Goal: Check status: Check status

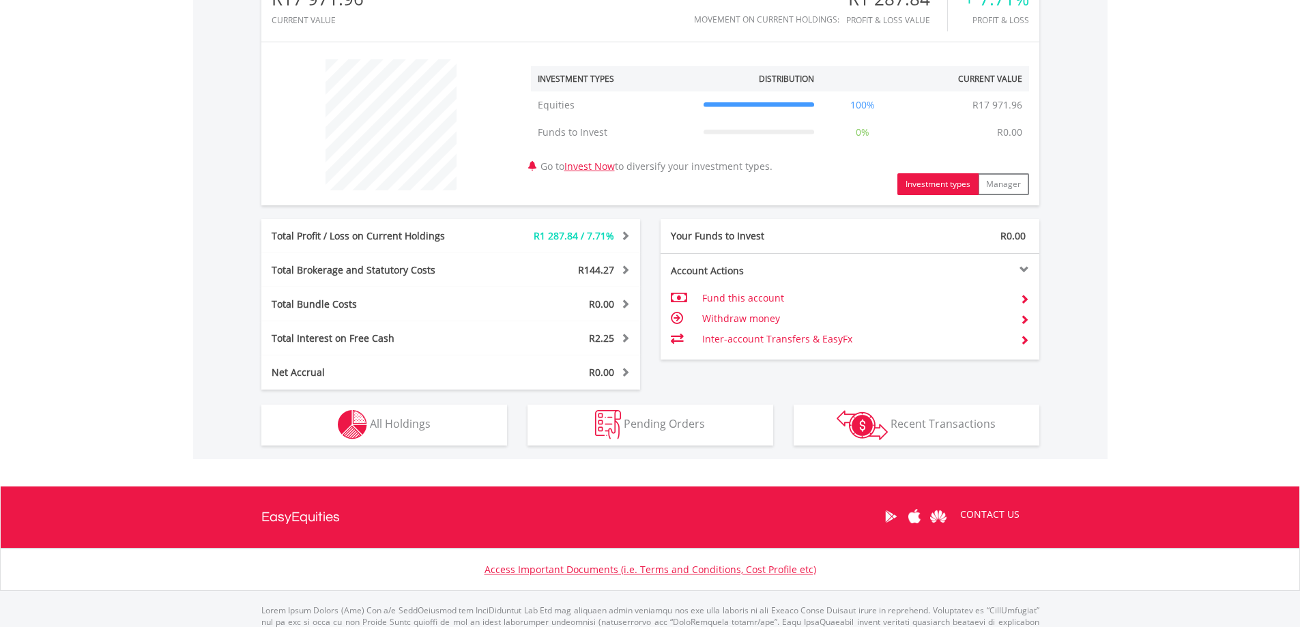
scroll to position [478, 0]
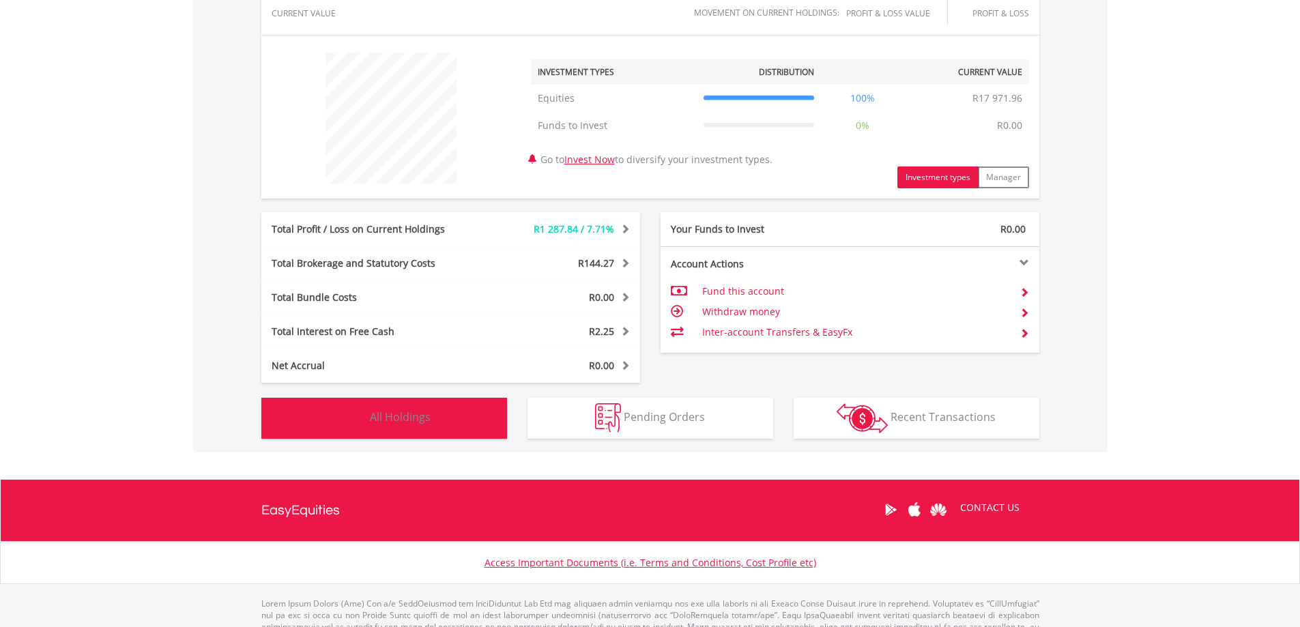
click at [435, 434] on button "Holdings All Holdings" at bounding box center [384, 418] width 246 height 41
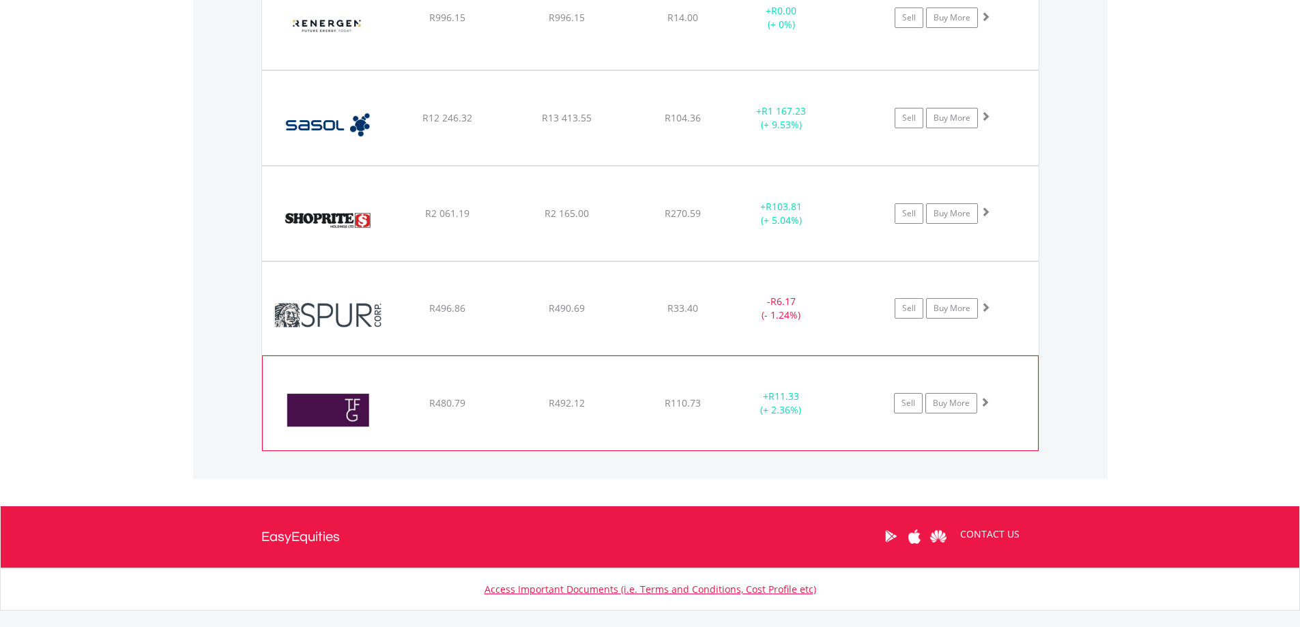
scroll to position [1162, 0]
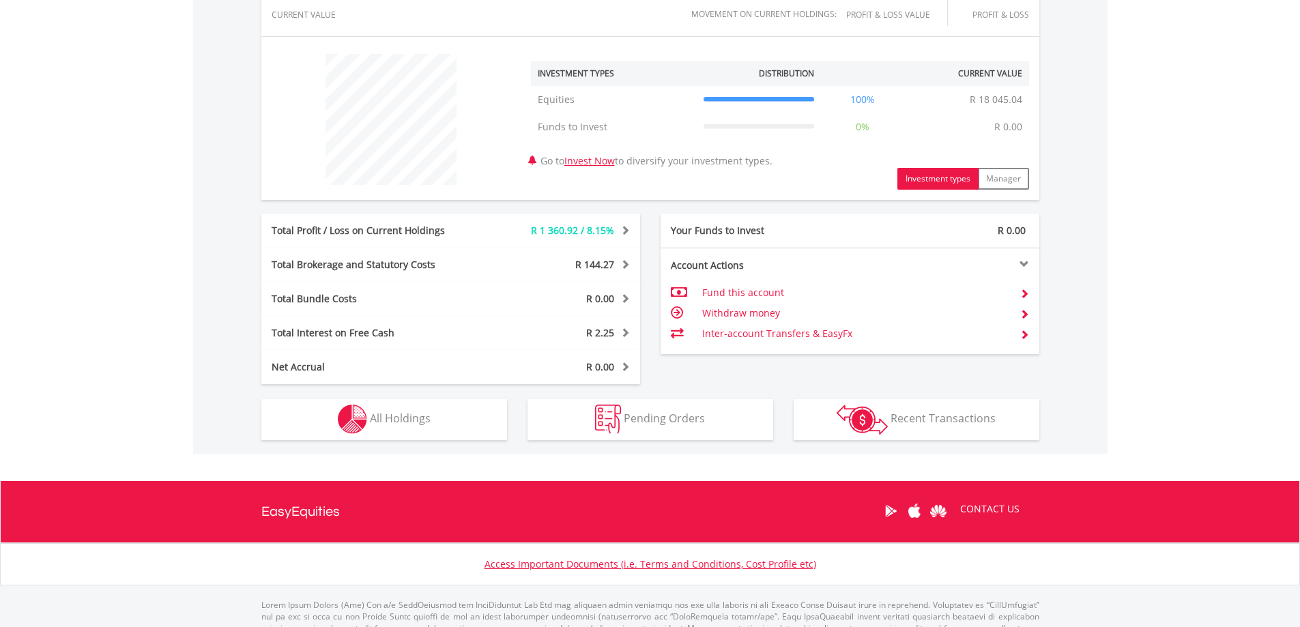
scroll to position [478, 0]
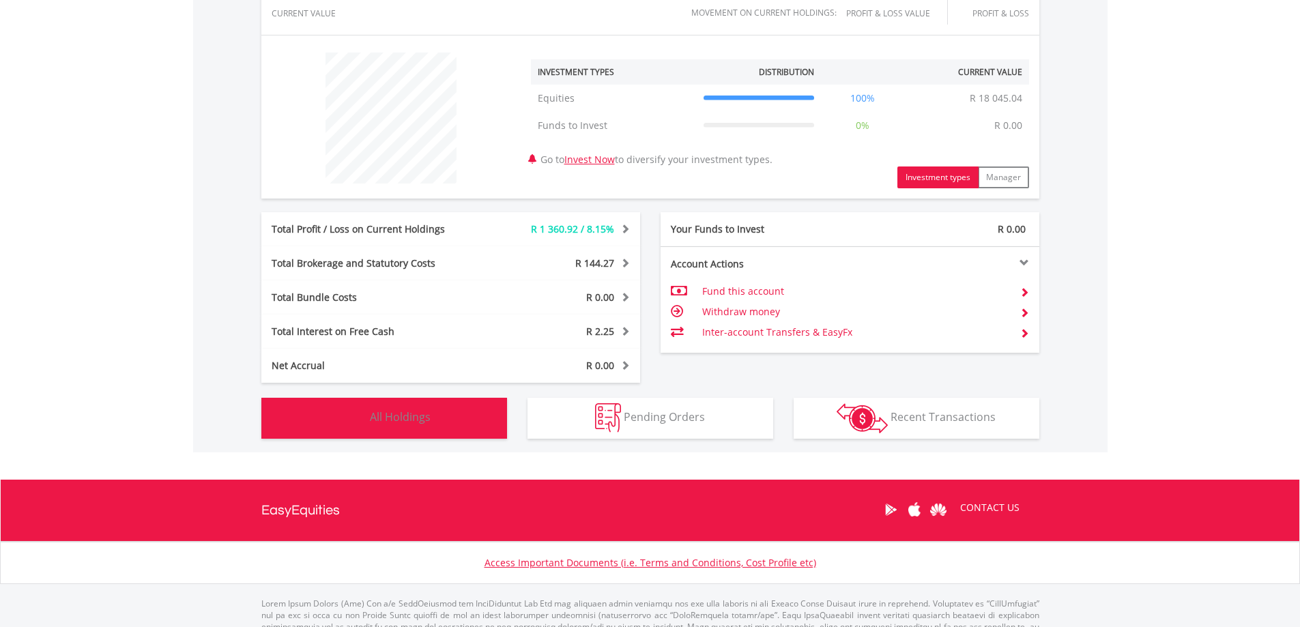
click at [399, 429] on button "Holdings All Holdings" at bounding box center [384, 418] width 246 height 41
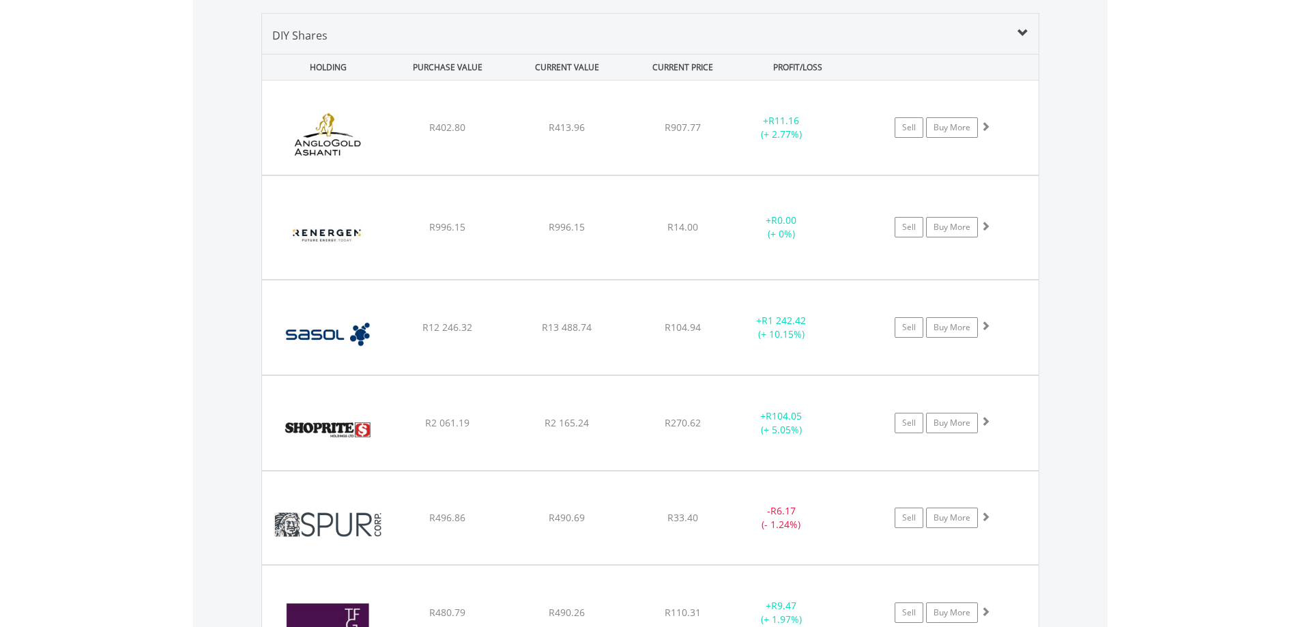
scroll to position [685, 0]
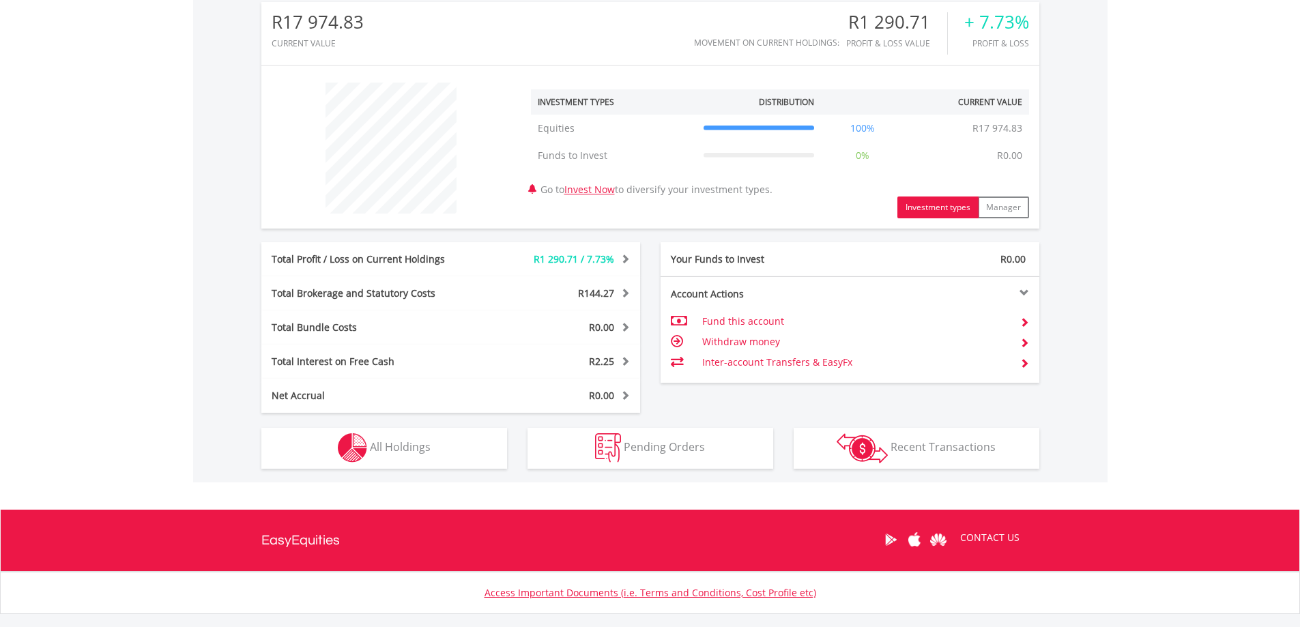
scroll to position [454, 0]
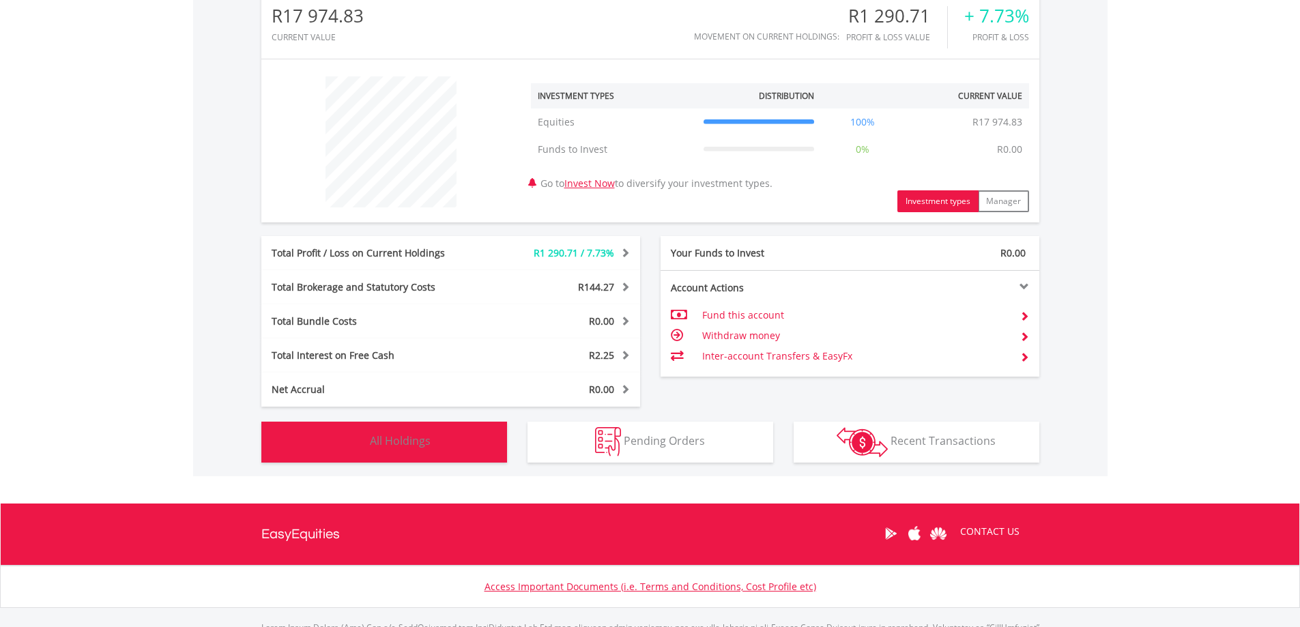
click at [390, 448] on span "All Holdings" at bounding box center [400, 440] width 61 height 15
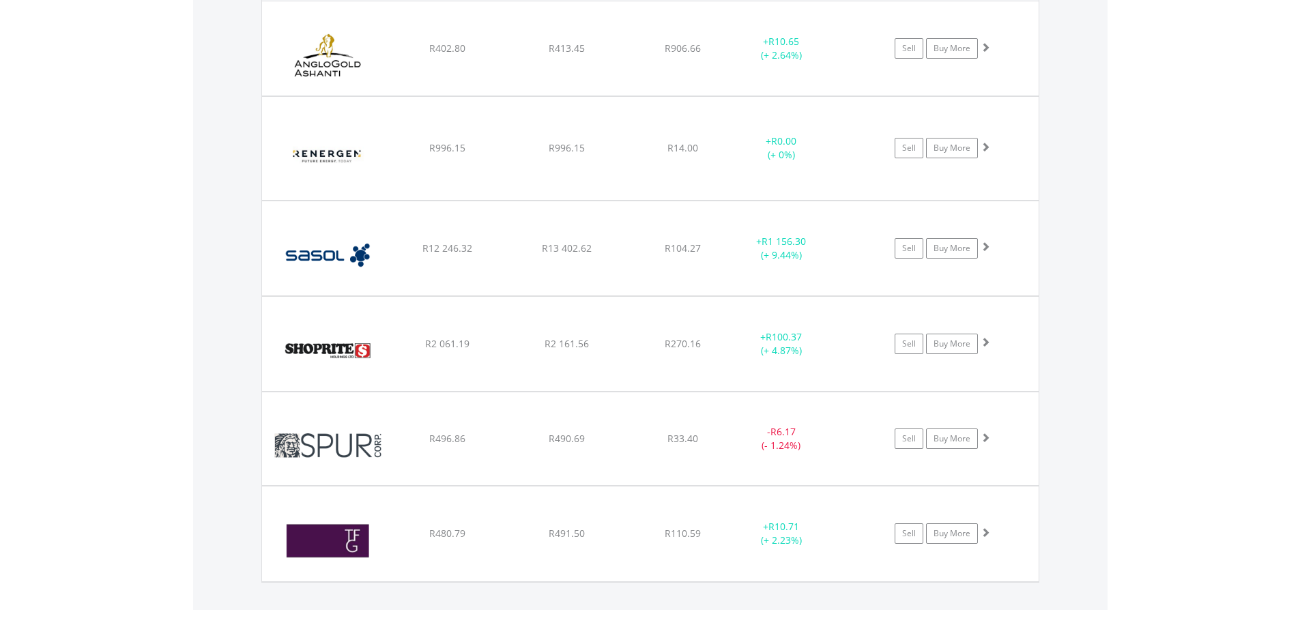
scroll to position [1026, 0]
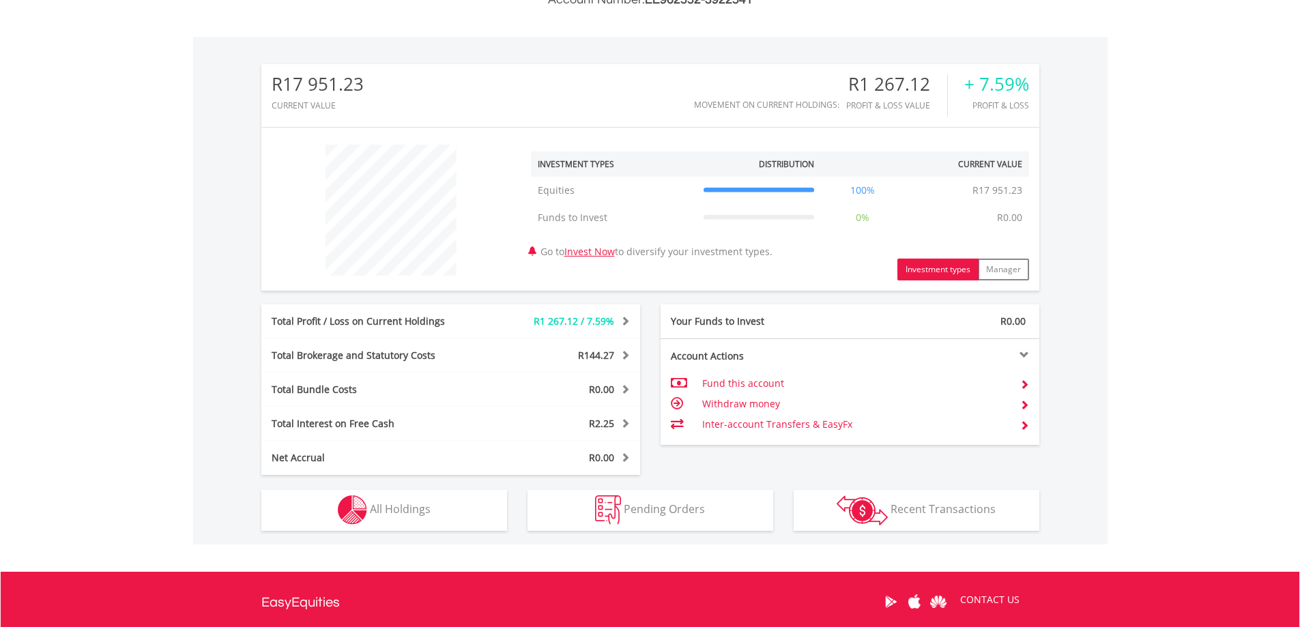
scroll to position [410, 0]
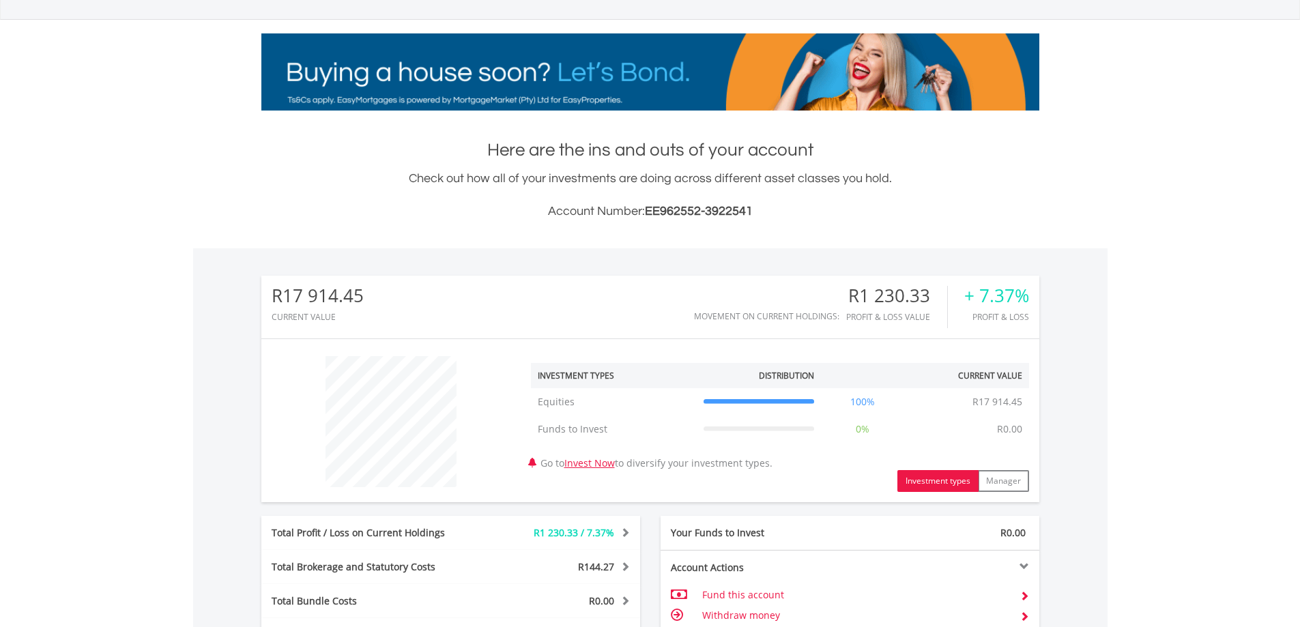
scroll to position [528, 0]
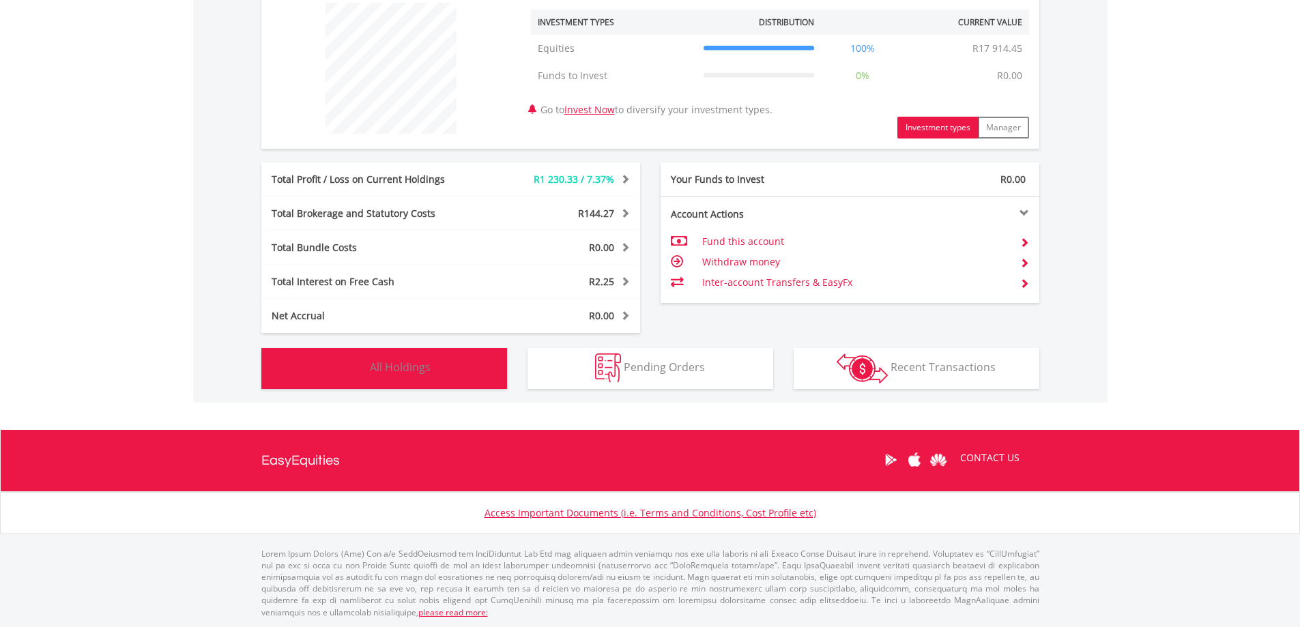
click at [374, 371] on span "All Holdings" at bounding box center [400, 367] width 61 height 15
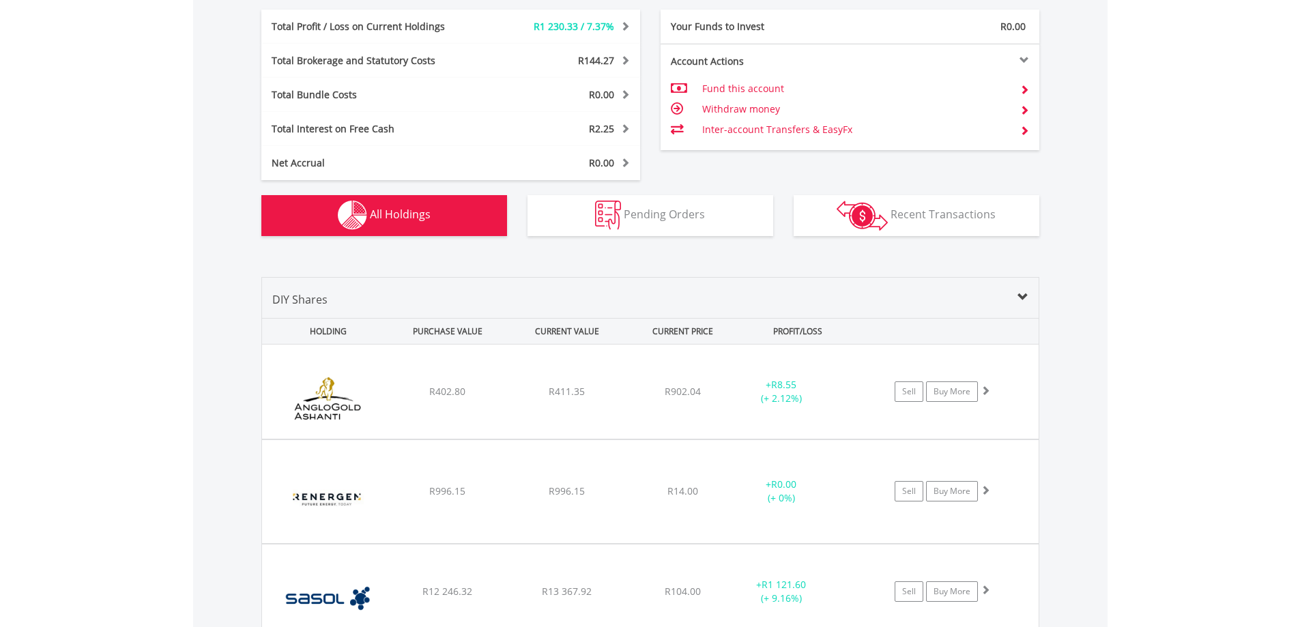
scroll to position [480, 0]
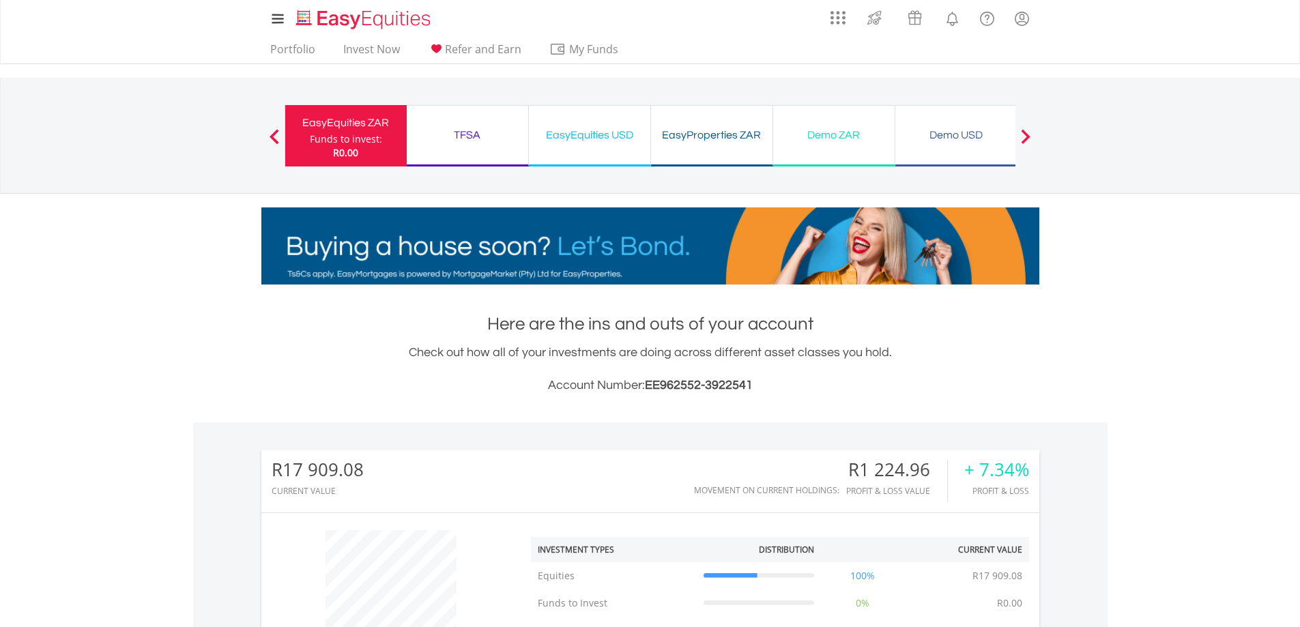
scroll to position [131, 259]
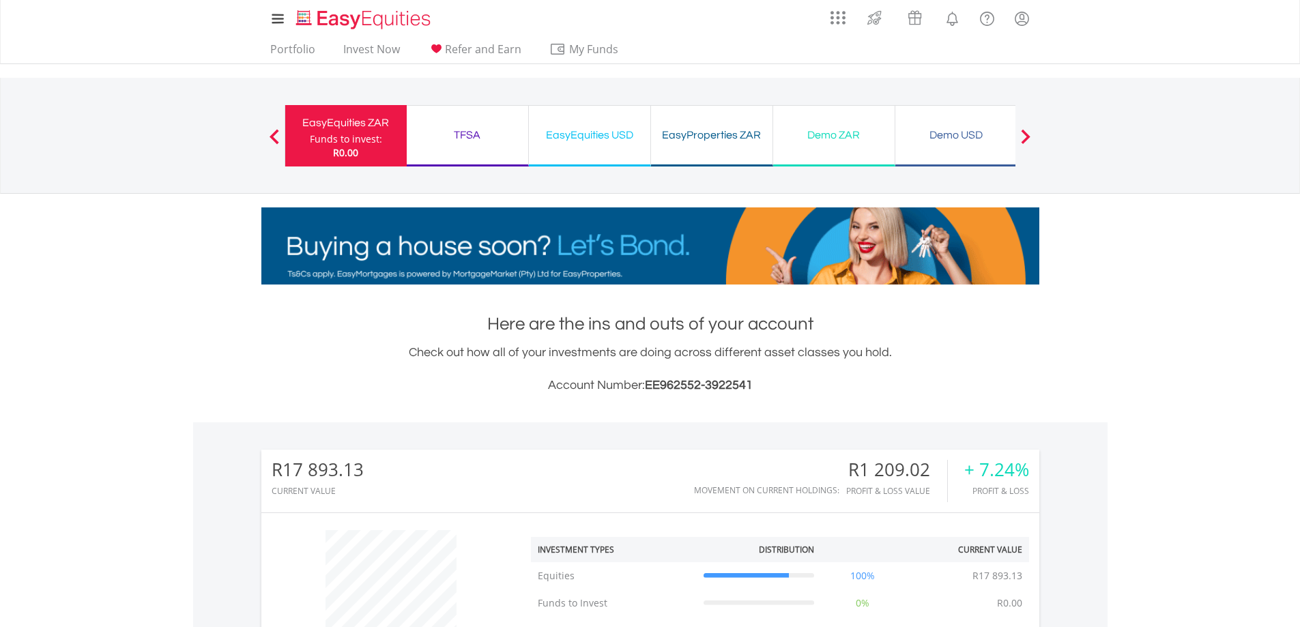
scroll to position [131, 259]
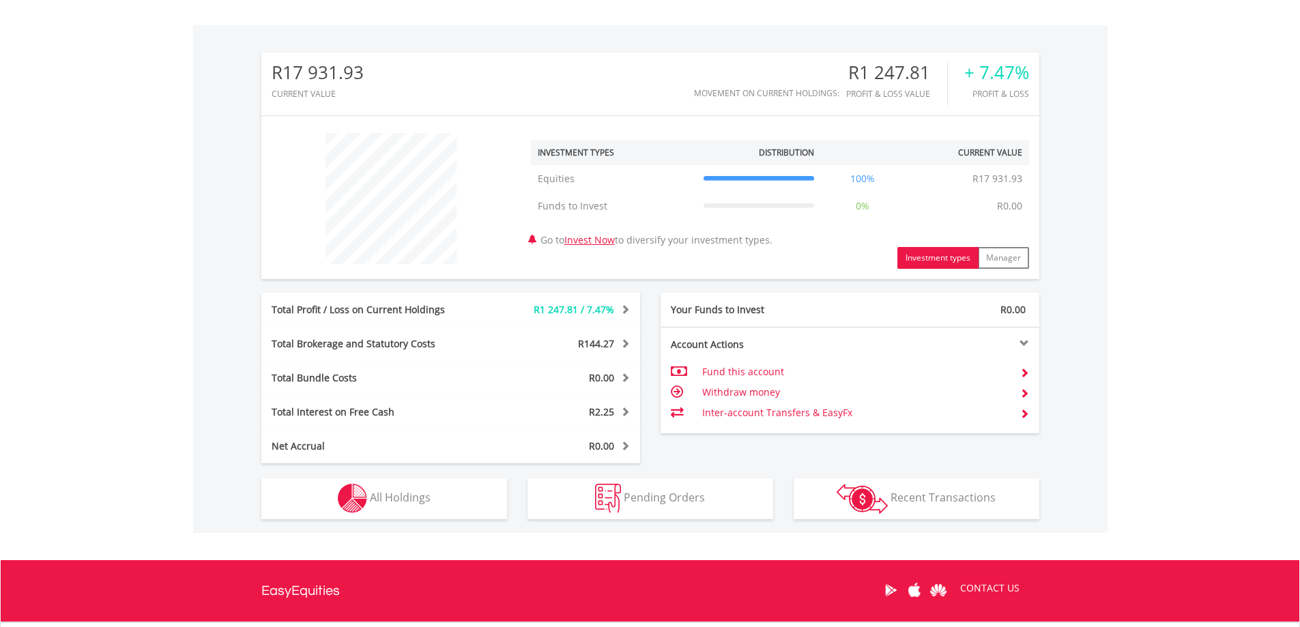
scroll to position [410, 0]
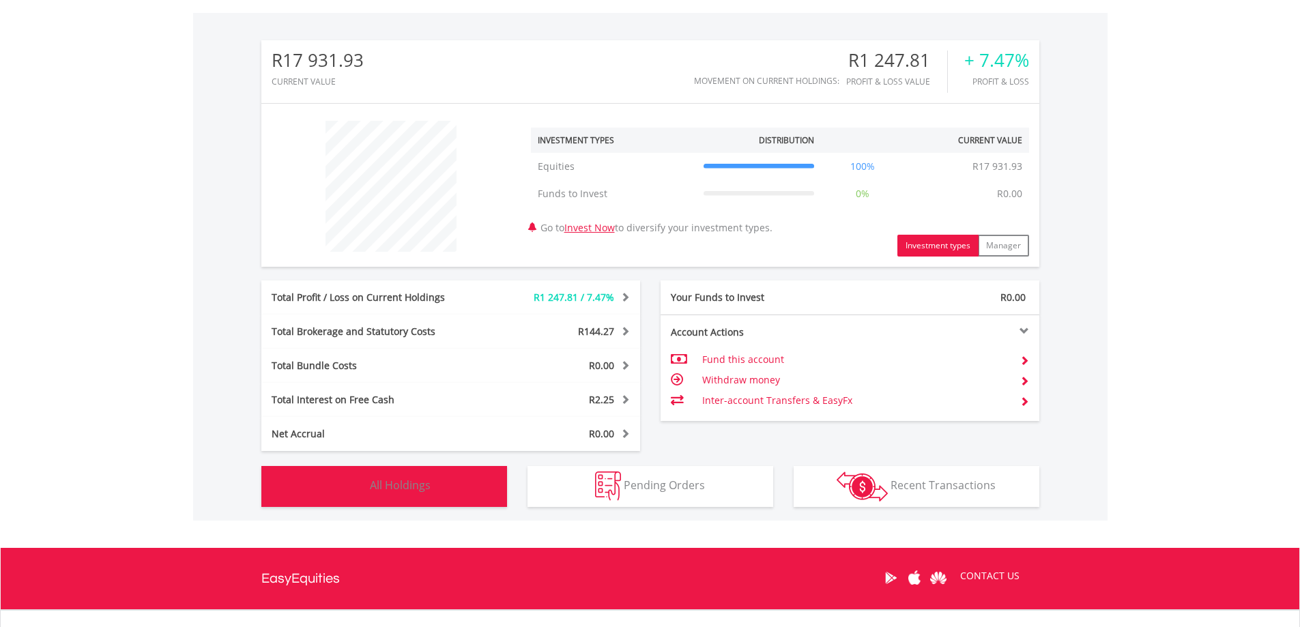
click at [380, 480] on span "All Holdings" at bounding box center [400, 485] width 61 height 15
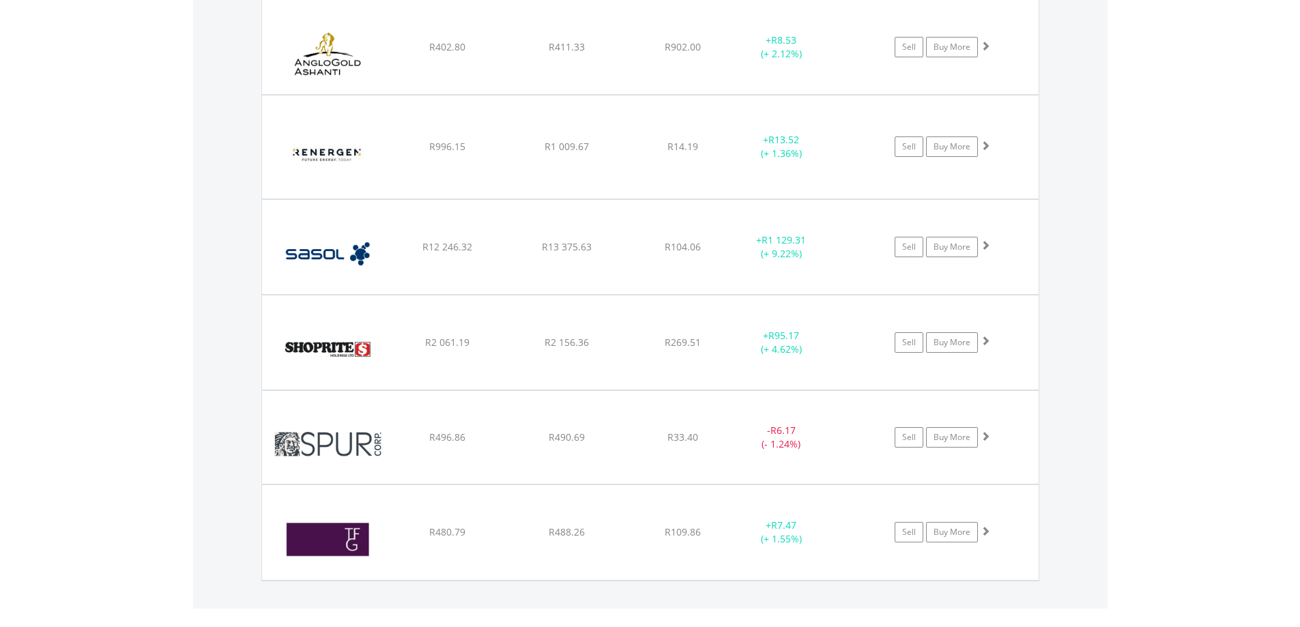
scroll to position [1026, 0]
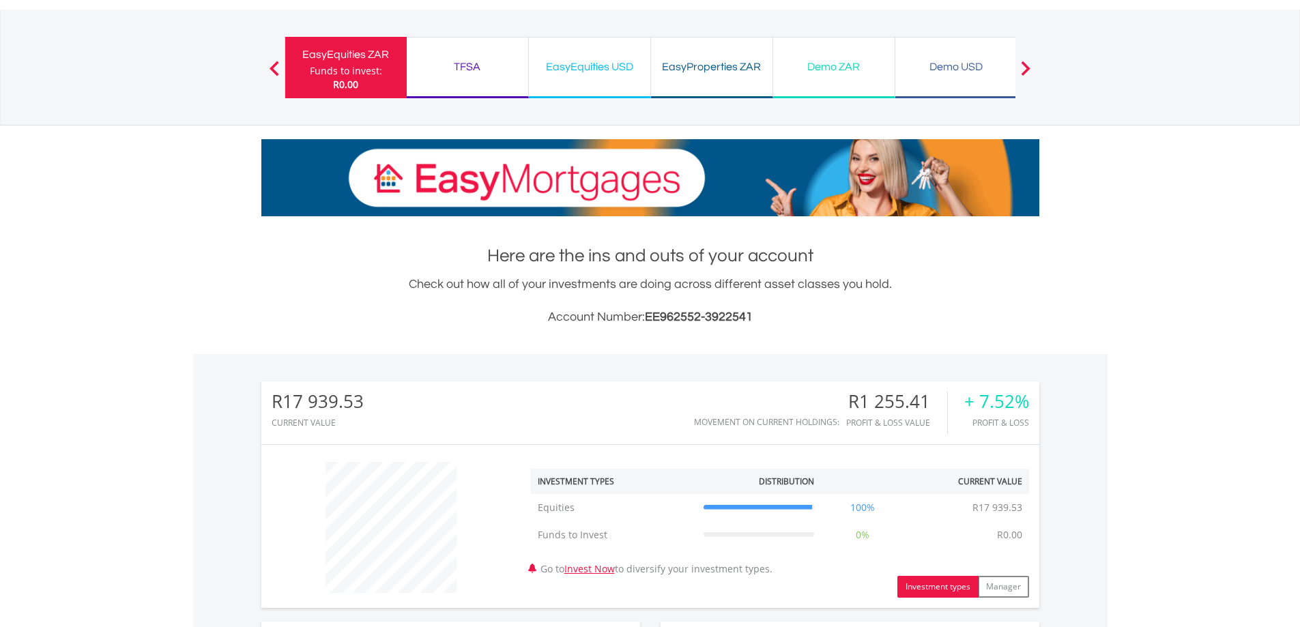
scroll to position [131, 259]
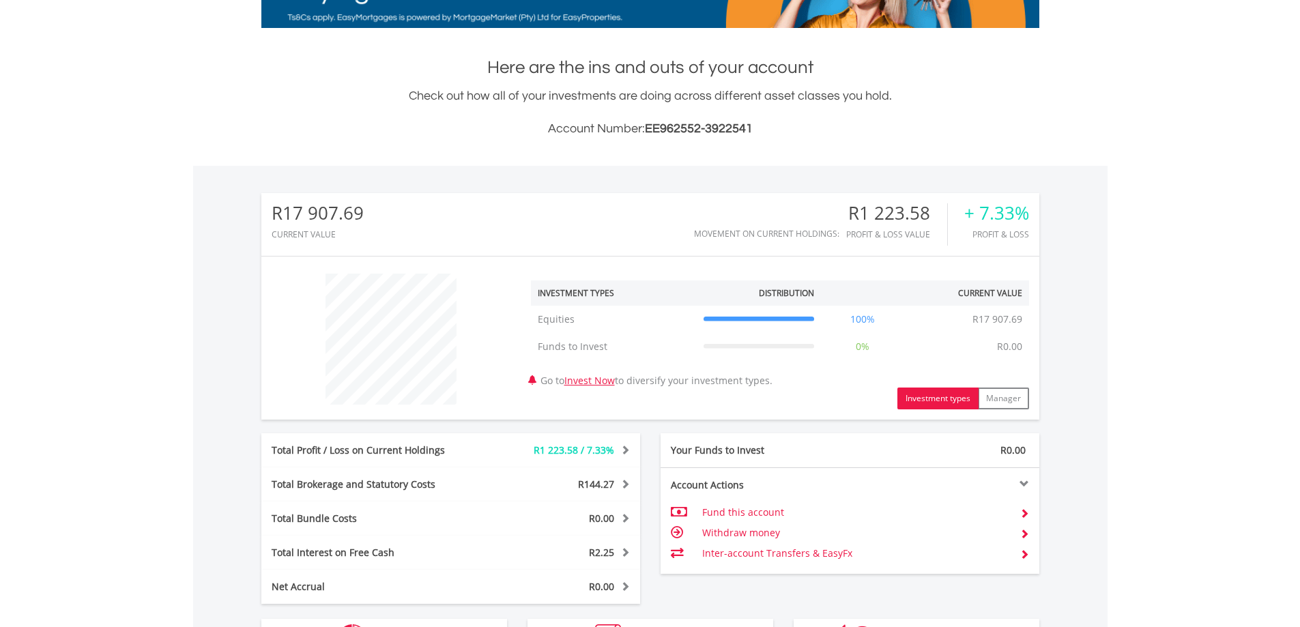
scroll to position [478, 0]
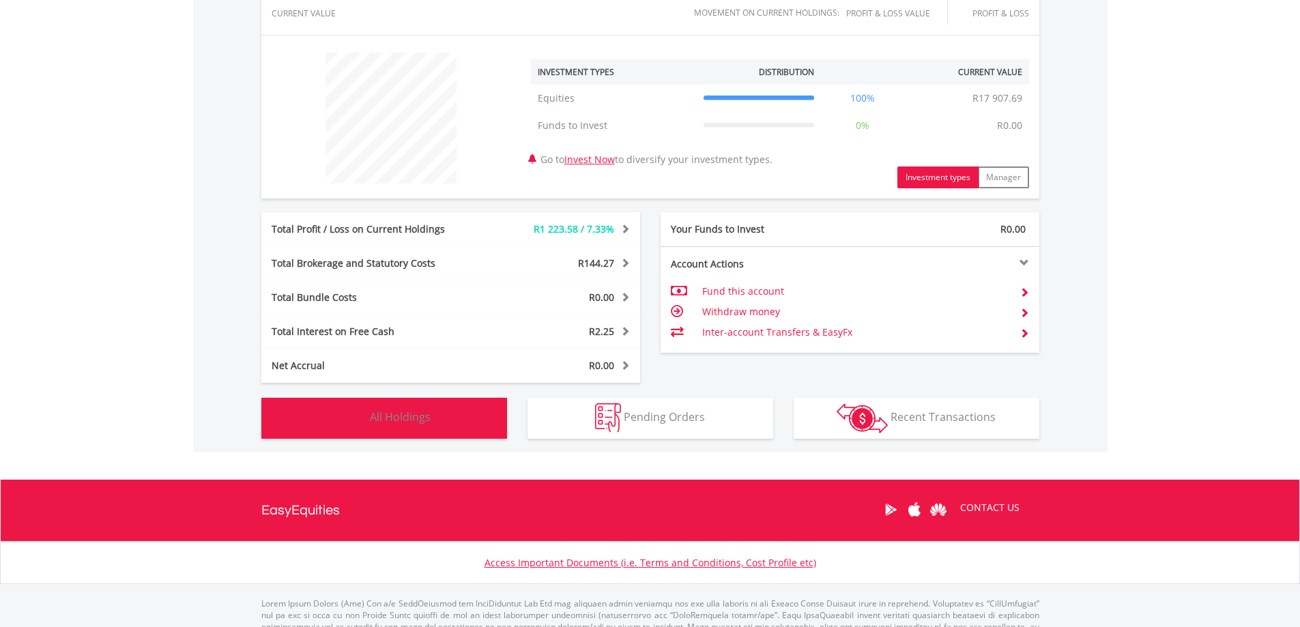
click at [364, 419] on img "button" at bounding box center [352, 417] width 29 height 29
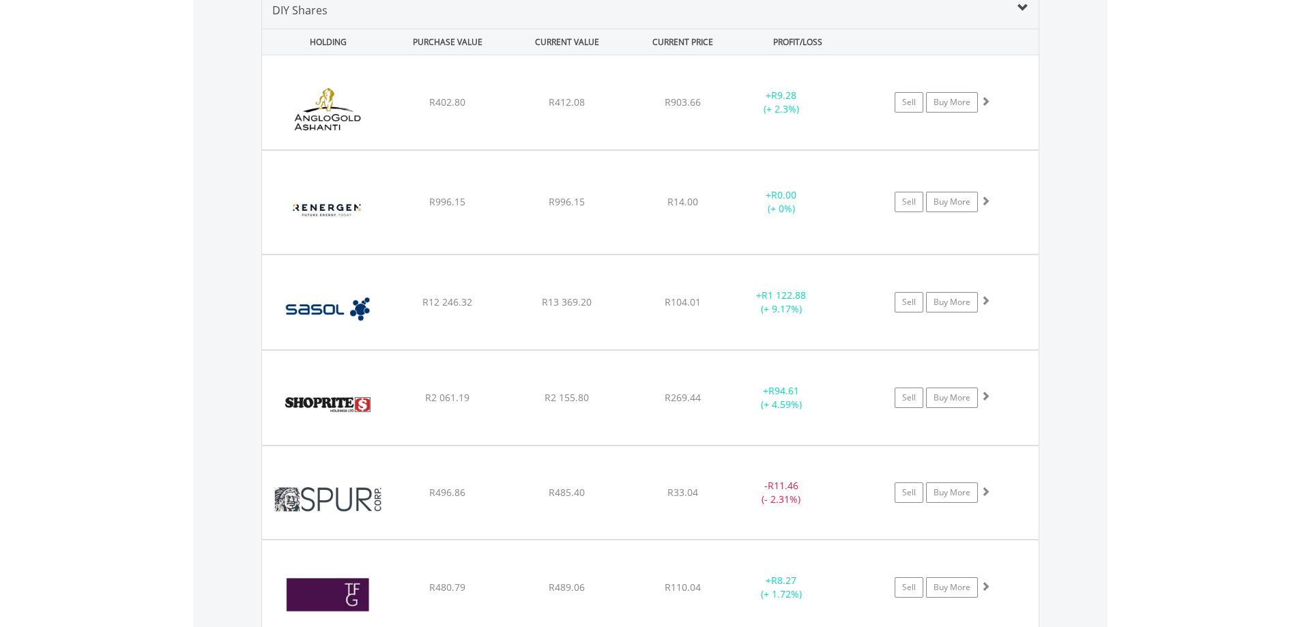
scroll to position [939, 0]
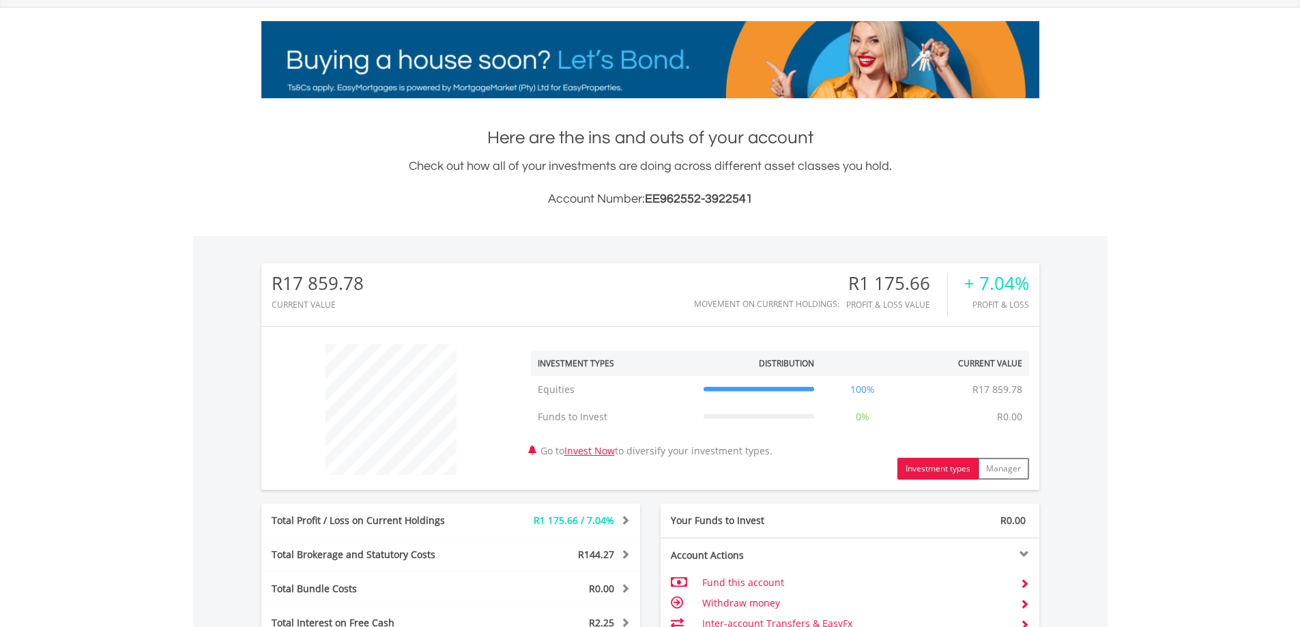
scroll to position [410, 0]
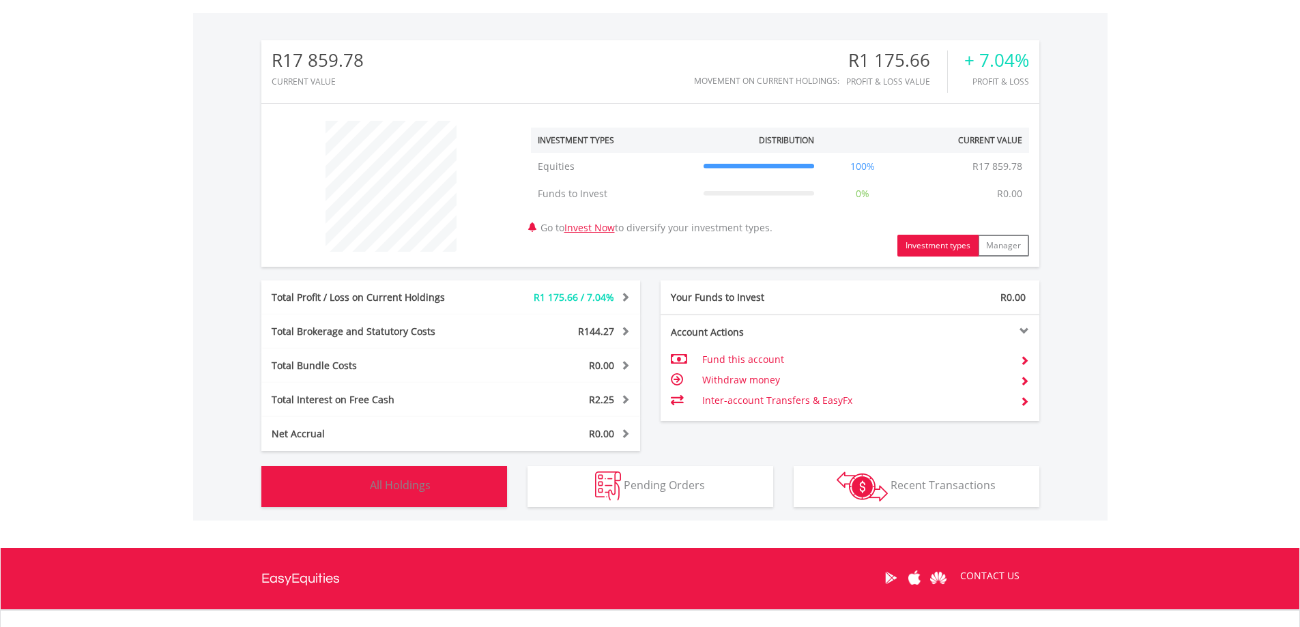
click at [425, 496] on button "Holdings All Holdings" at bounding box center [384, 486] width 246 height 41
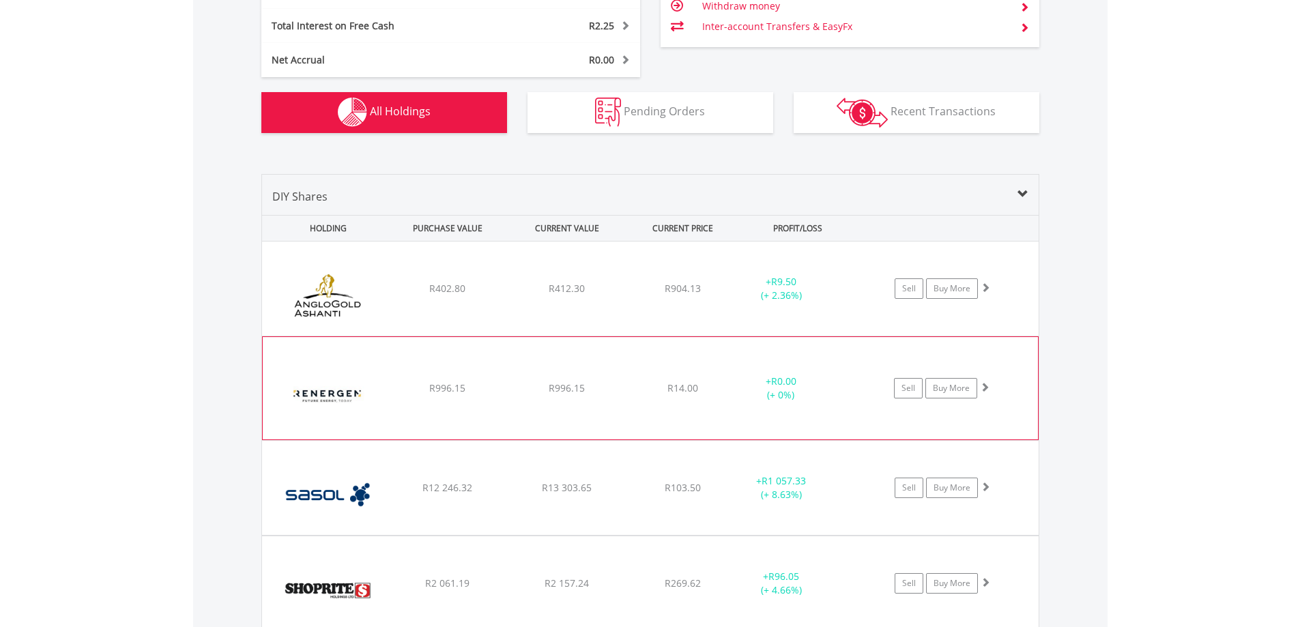
scroll to position [939, 0]
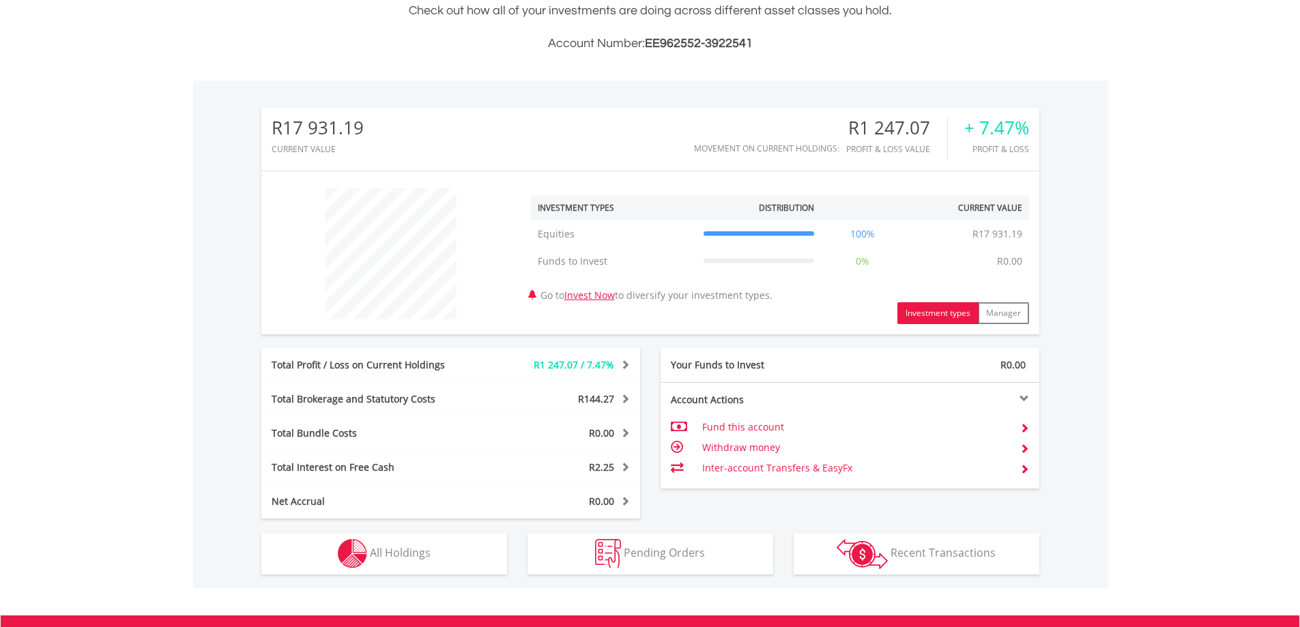
scroll to position [131, 259]
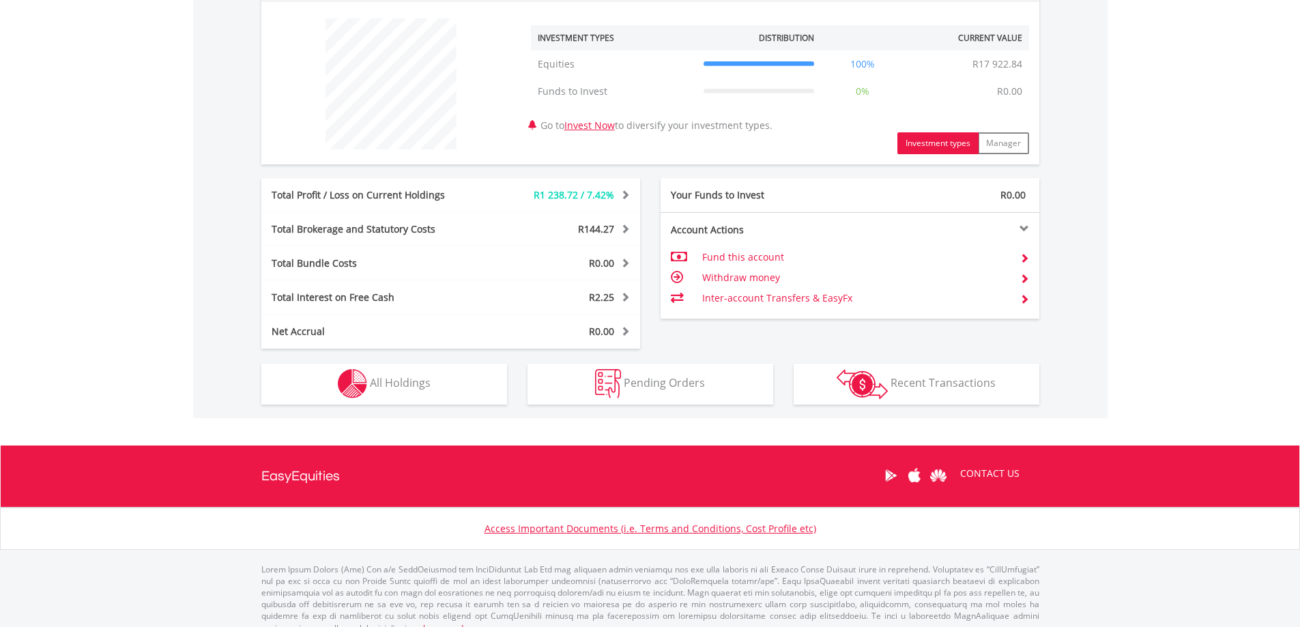
scroll to position [528, 0]
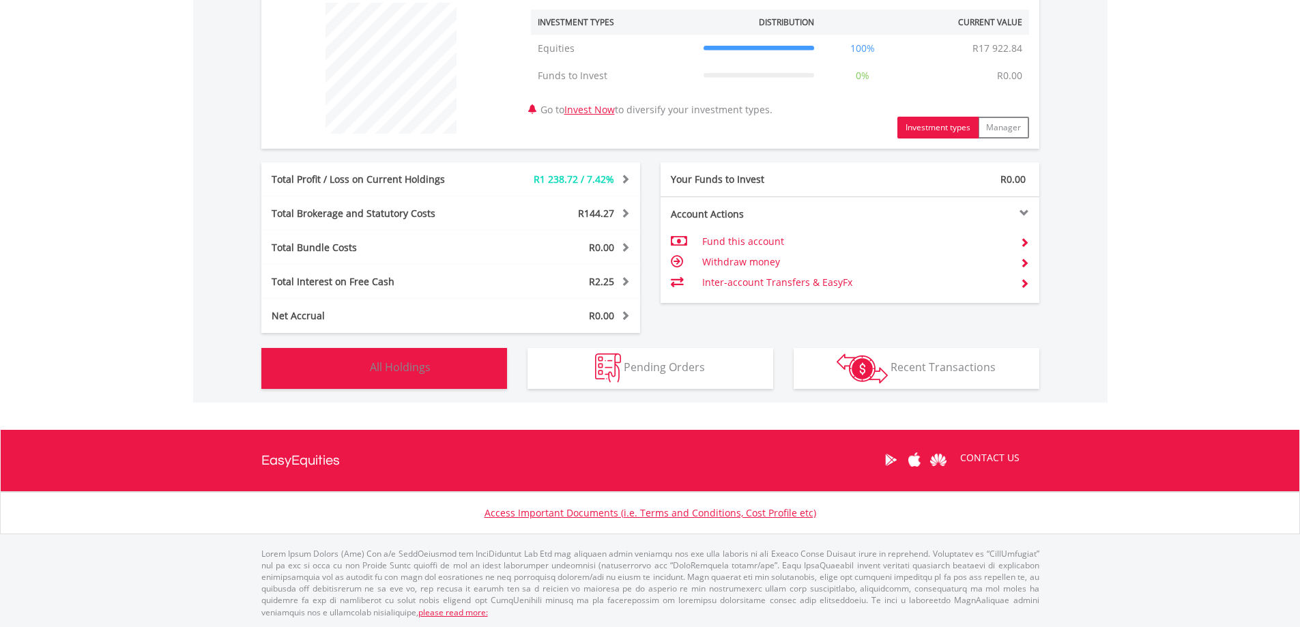
click at [392, 367] on span "All Holdings" at bounding box center [400, 367] width 61 height 15
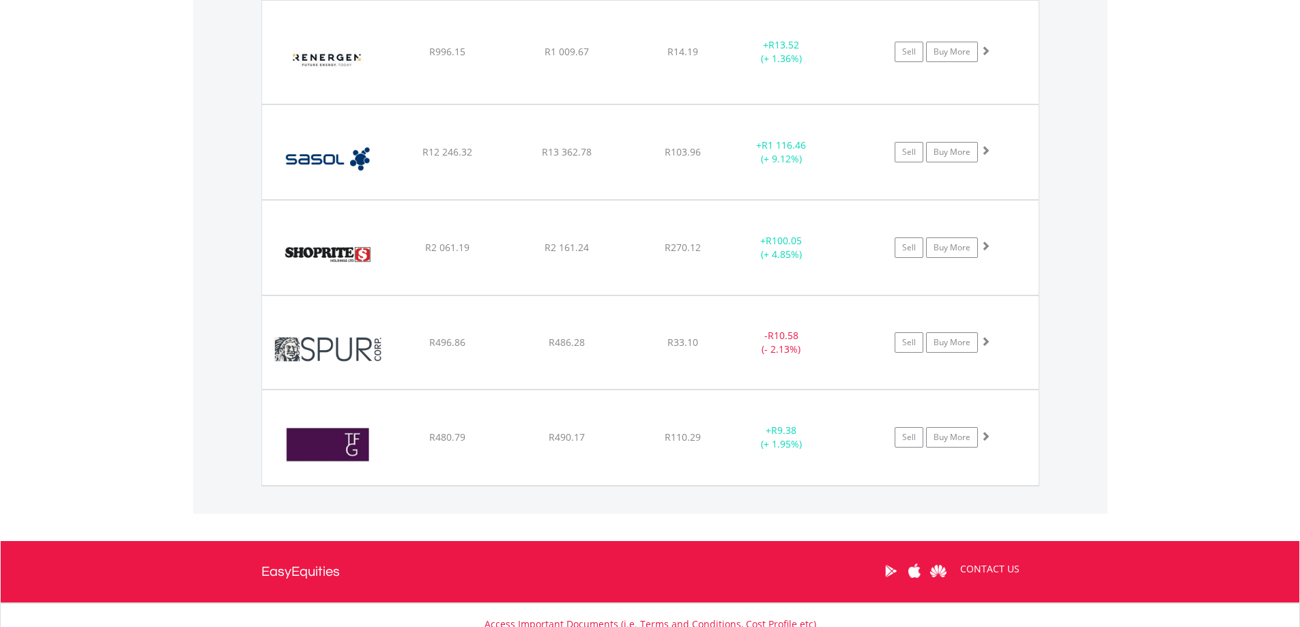
scroll to position [1026, 0]
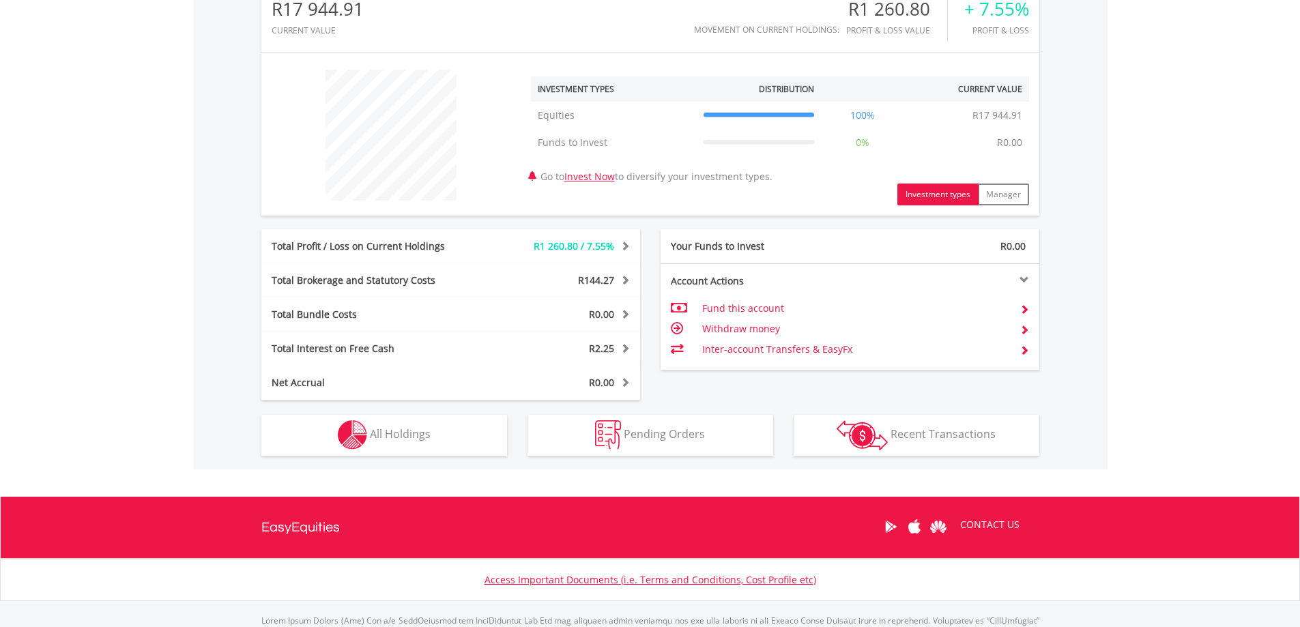
scroll to position [528, 0]
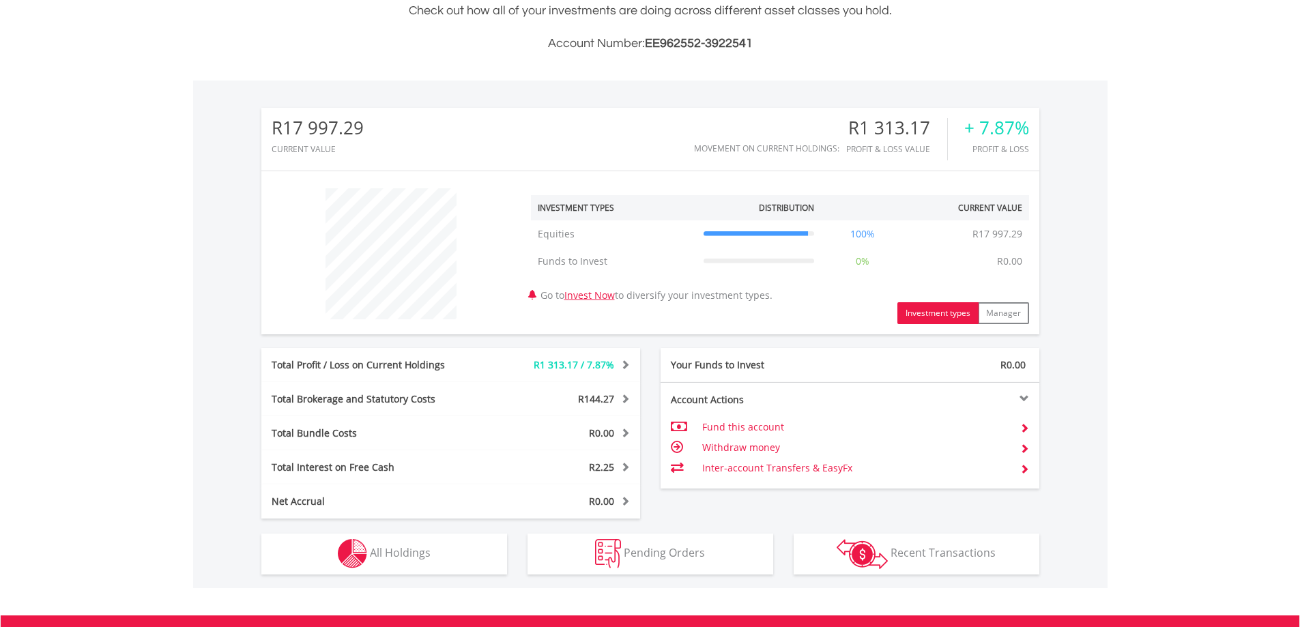
scroll to position [131, 259]
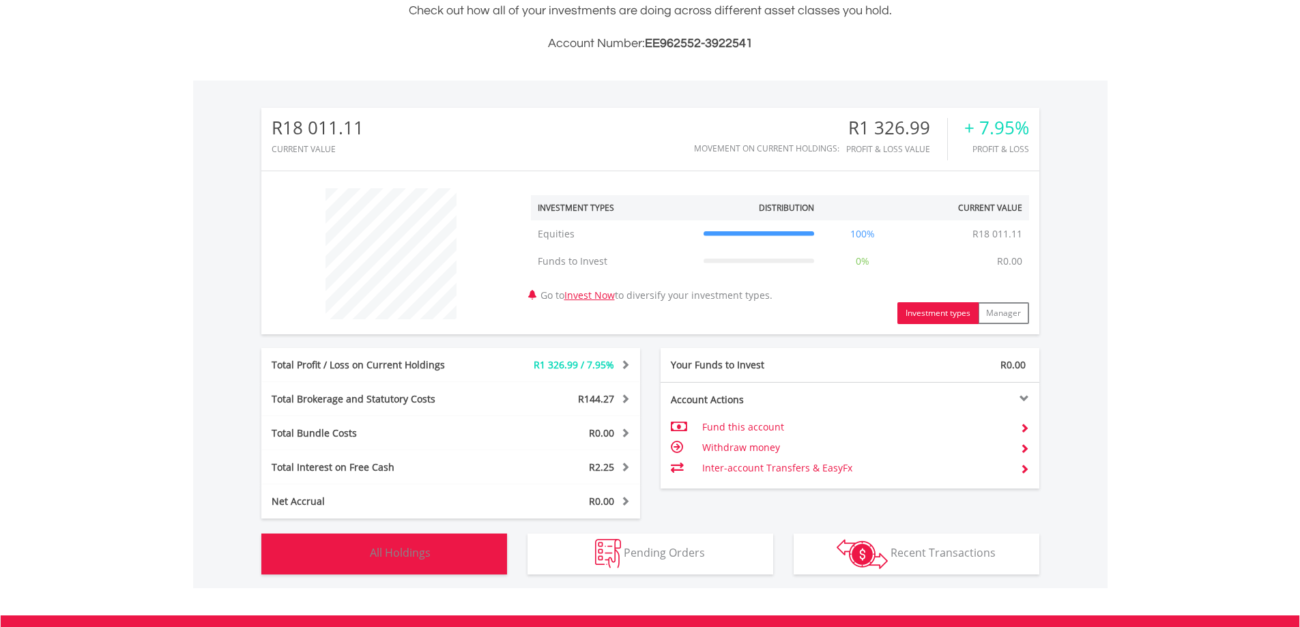
click at [445, 573] on button "Holdings All Holdings" at bounding box center [384, 554] width 246 height 41
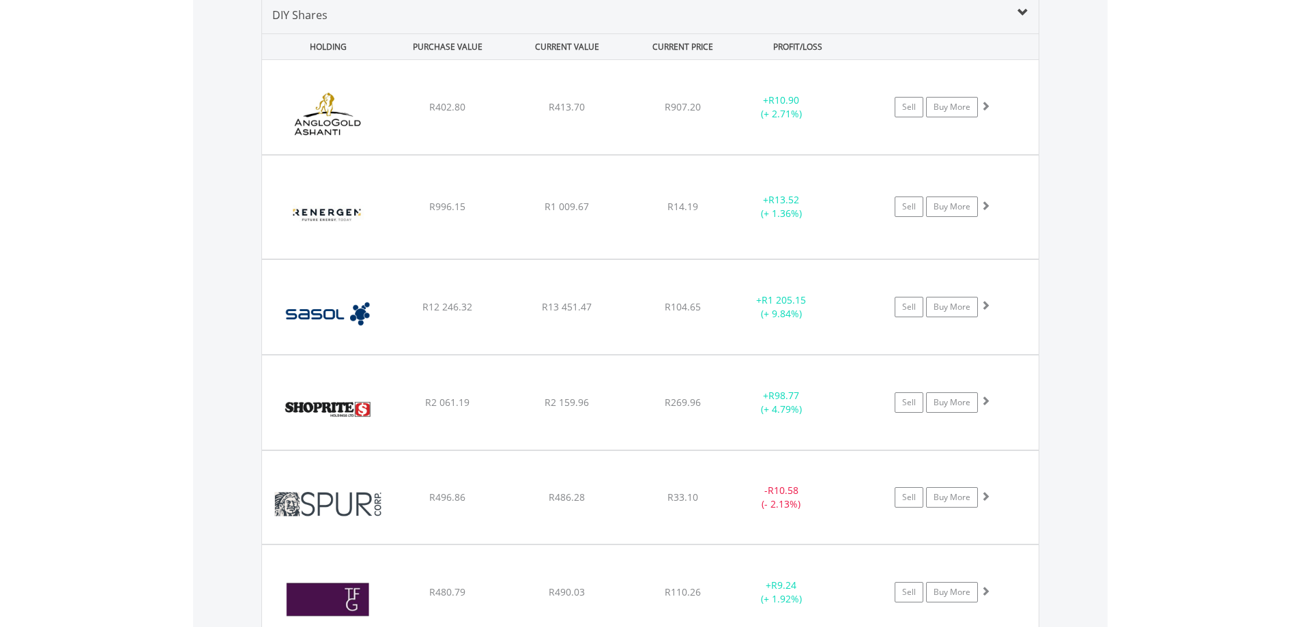
scroll to position [958, 0]
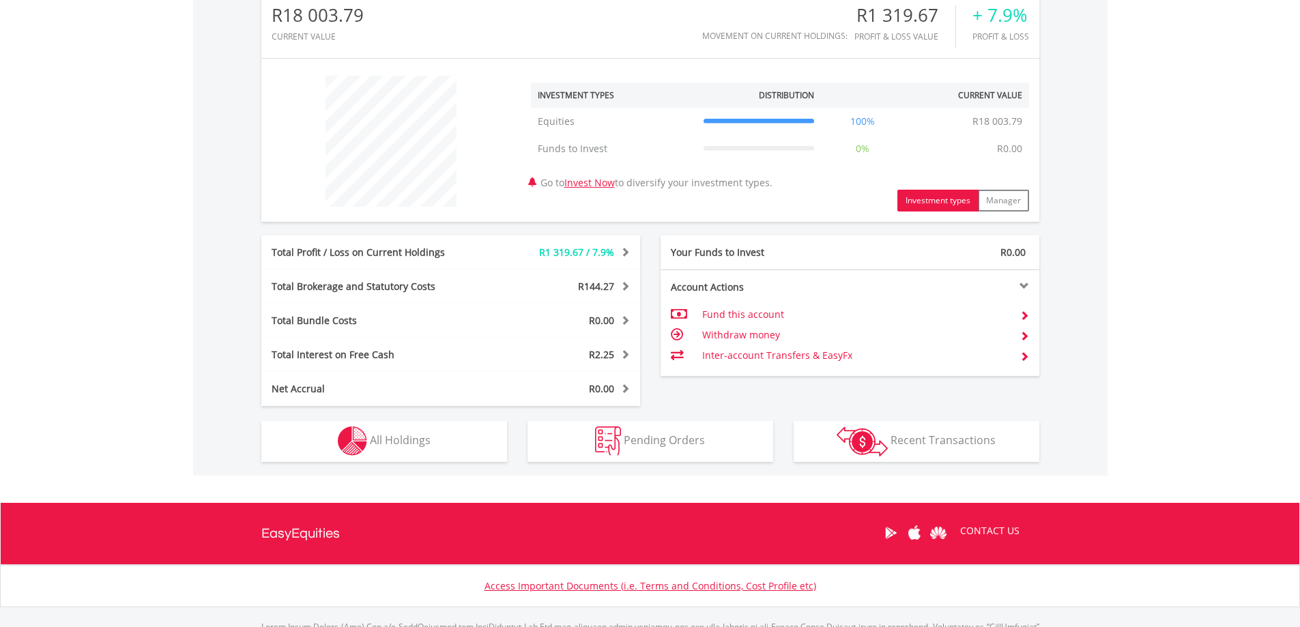
scroll to position [528, 0]
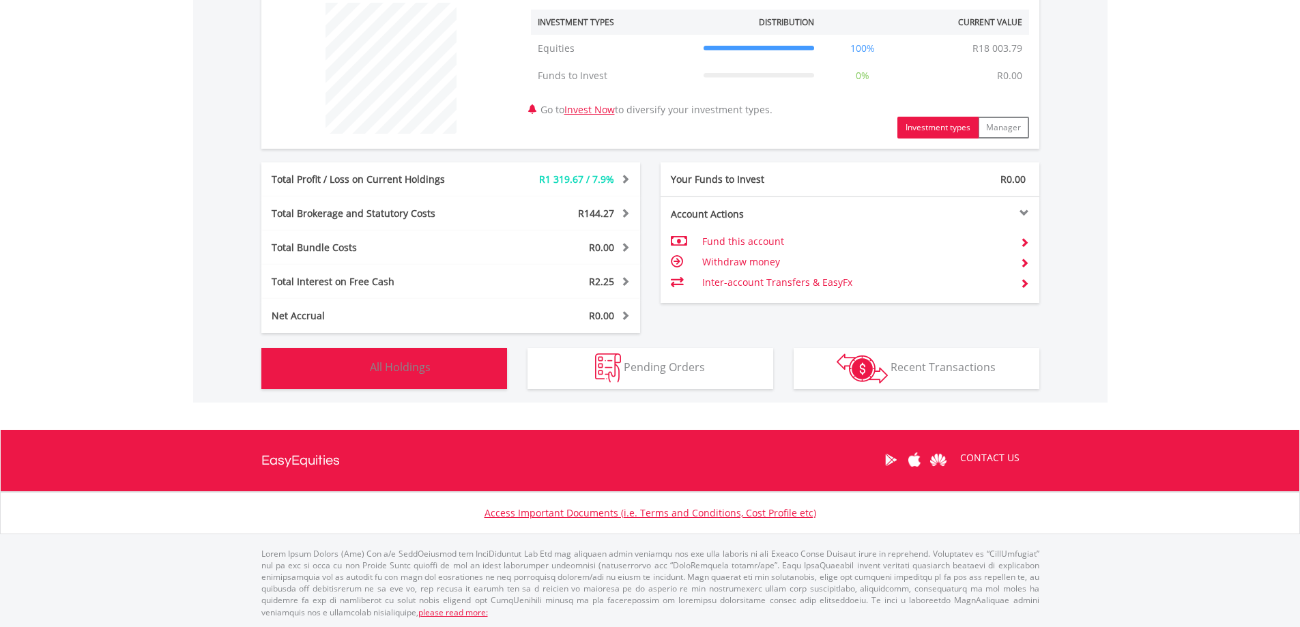
click at [458, 358] on button "Holdings All Holdings" at bounding box center [384, 368] width 246 height 41
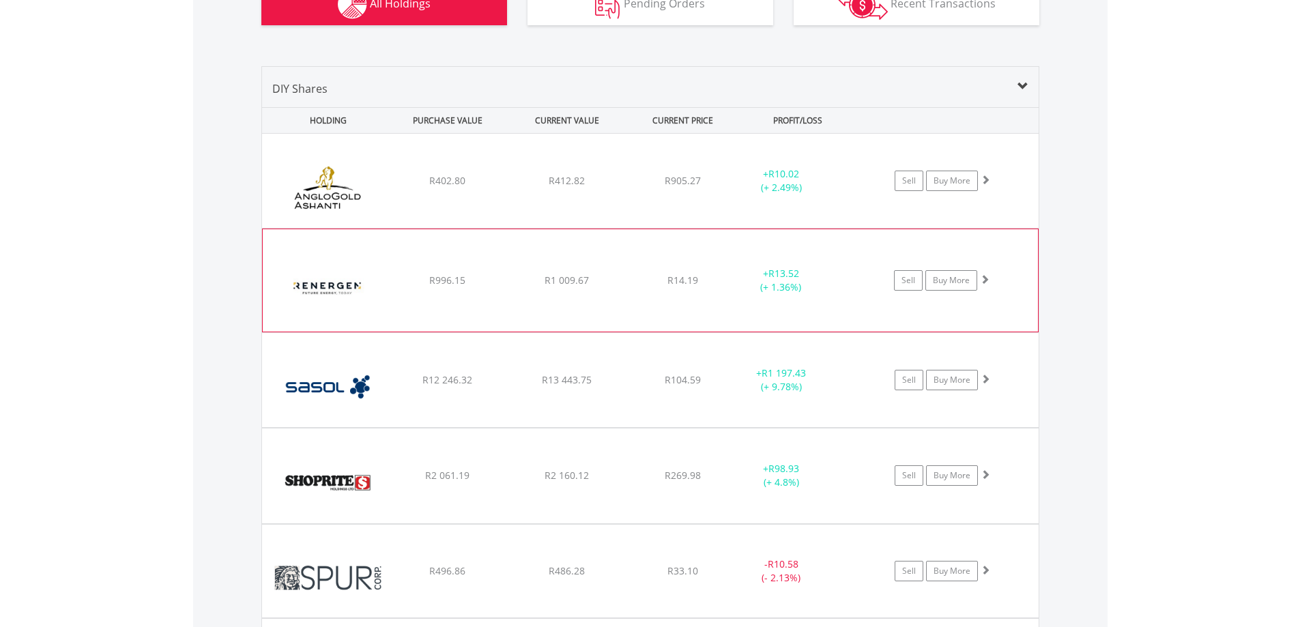
scroll to position [889, 0]
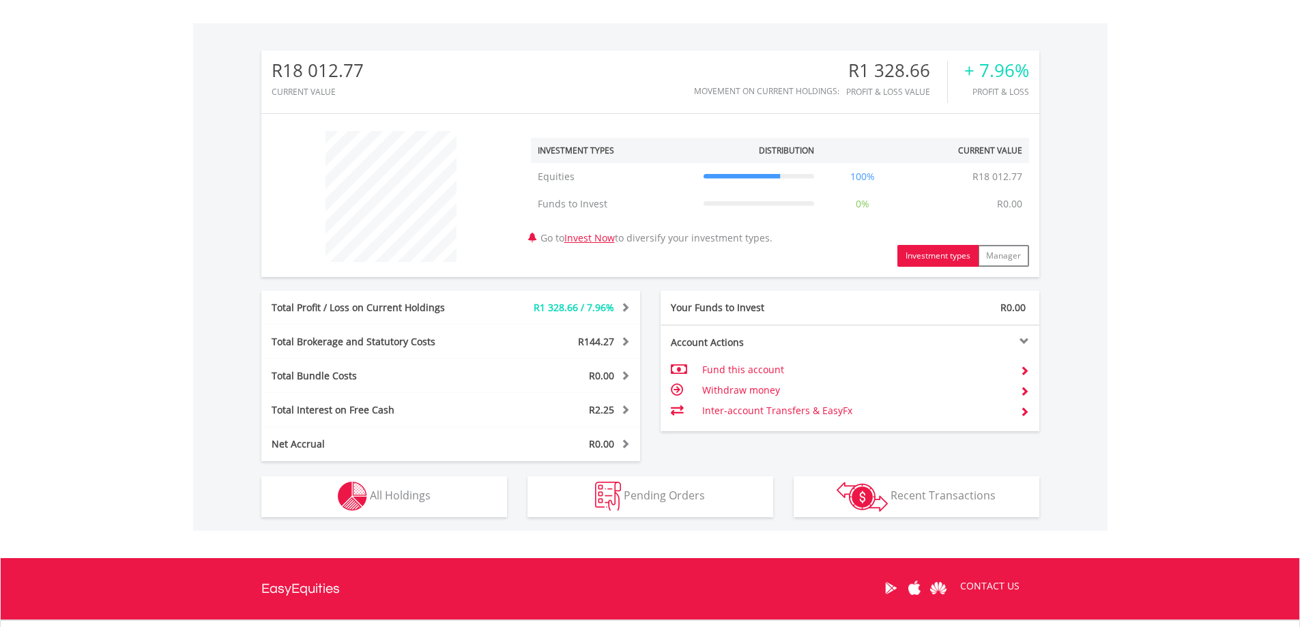
scroll to position [410, 0]
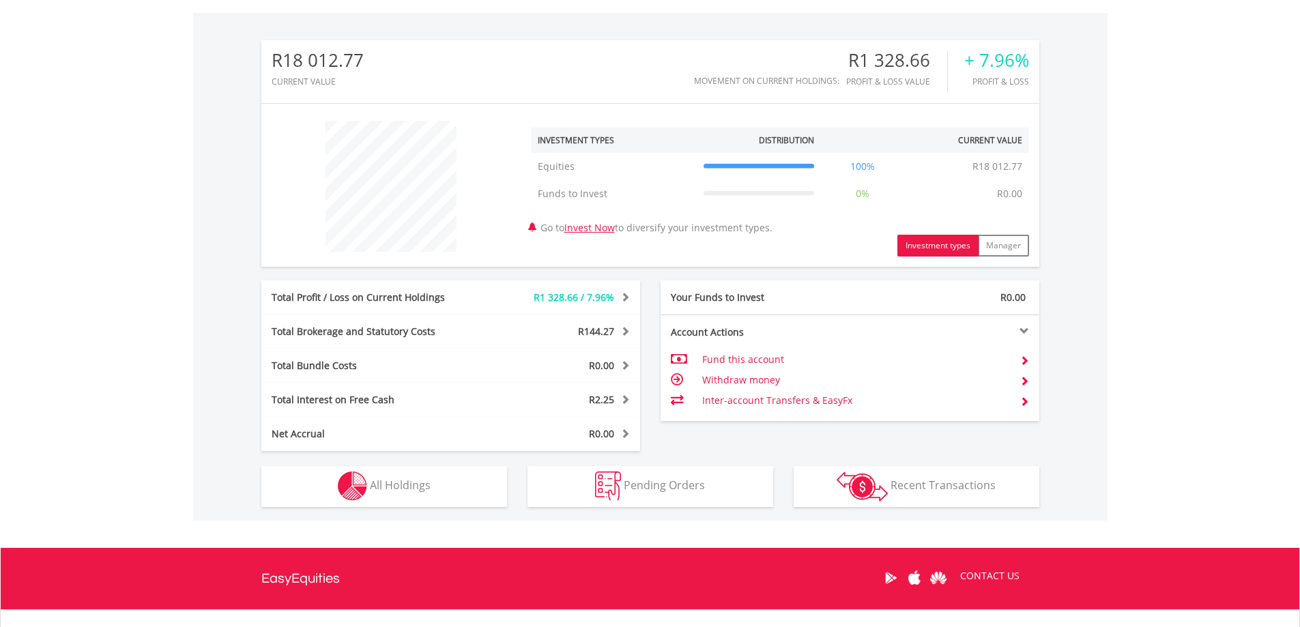
drag, startPoint x: 358, startPoint y: 518, endPoint x: 367, endPoint y: 498, distance: 22.0
click at [358, 516] on div "R18 012.77 CURRENT VALUE Movement on Current Holdings: R1 328.66 Profit & Loss …" at bounding box center [650, 267] width 915 height 508
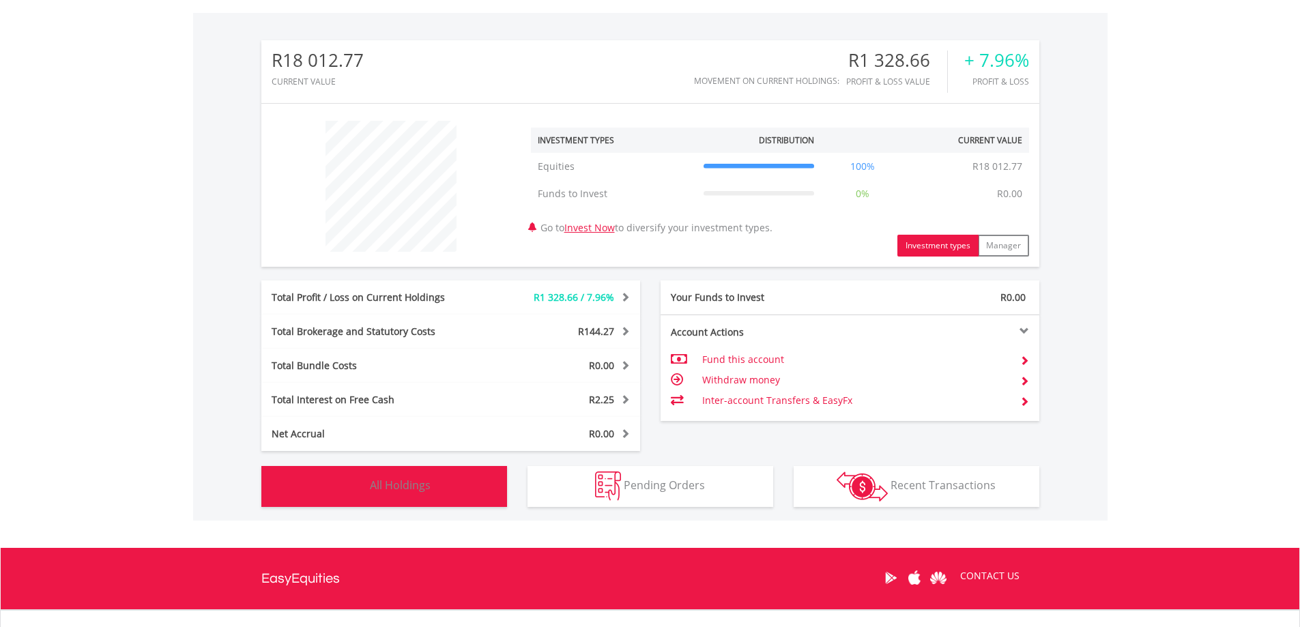
click at [367, 498] on button "Holdings All Holdings" at bounding box center [384, 486] width 246 height 41
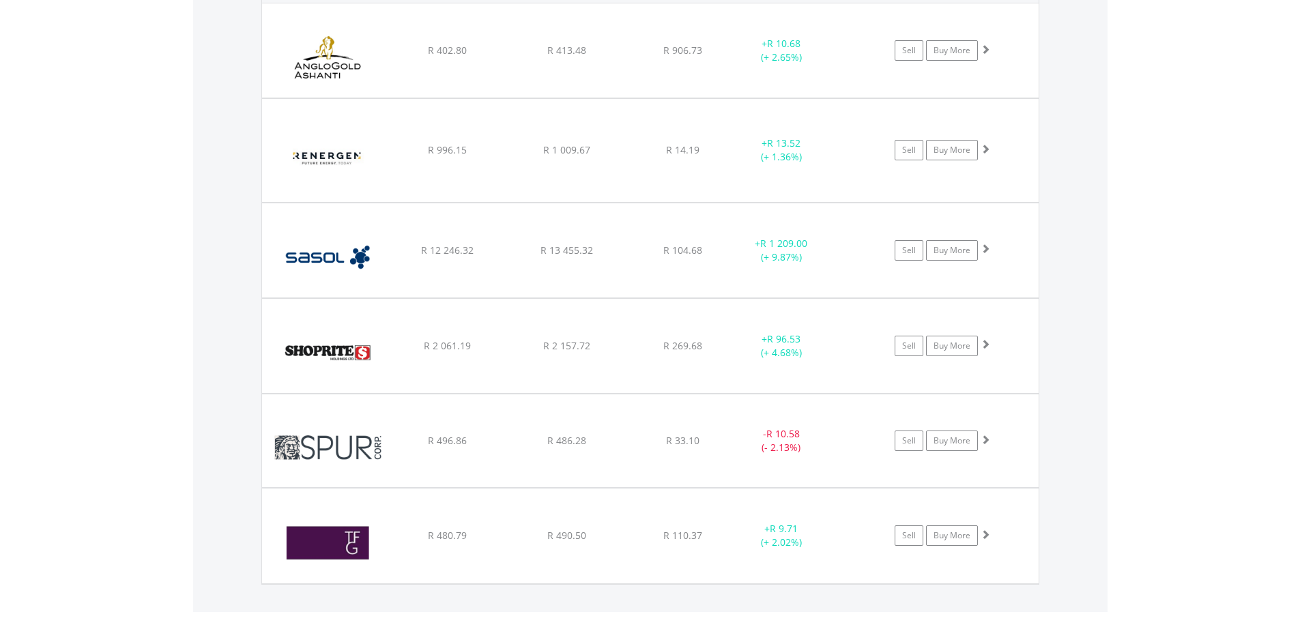
scroll to position [1162, 0]
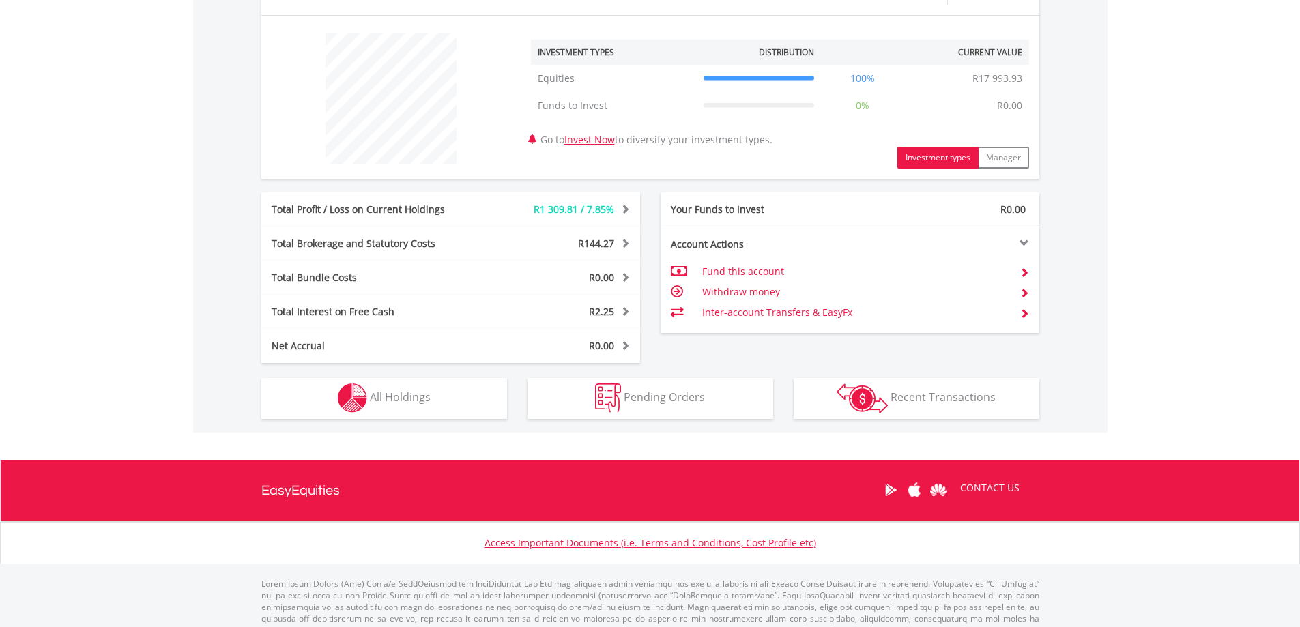
scroll to position [528, 0]
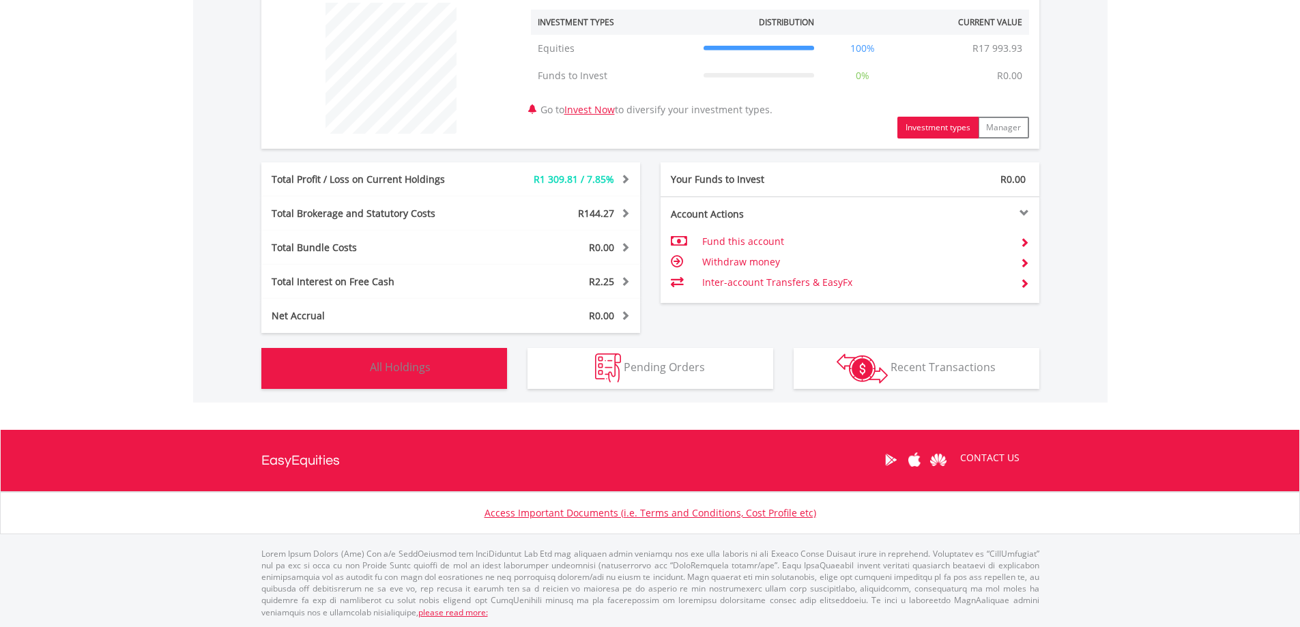
click at [357, 362] on img "button" at bounding box center [352, 368] width 29 height 29
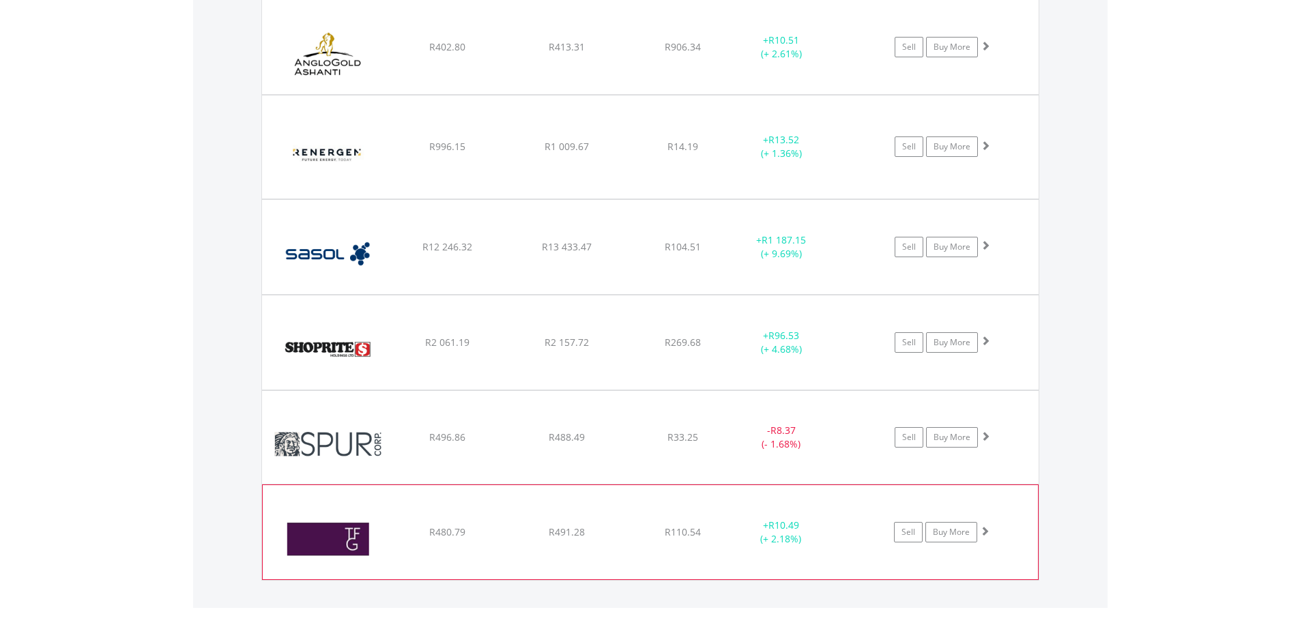
scroll to position [1026, 0]
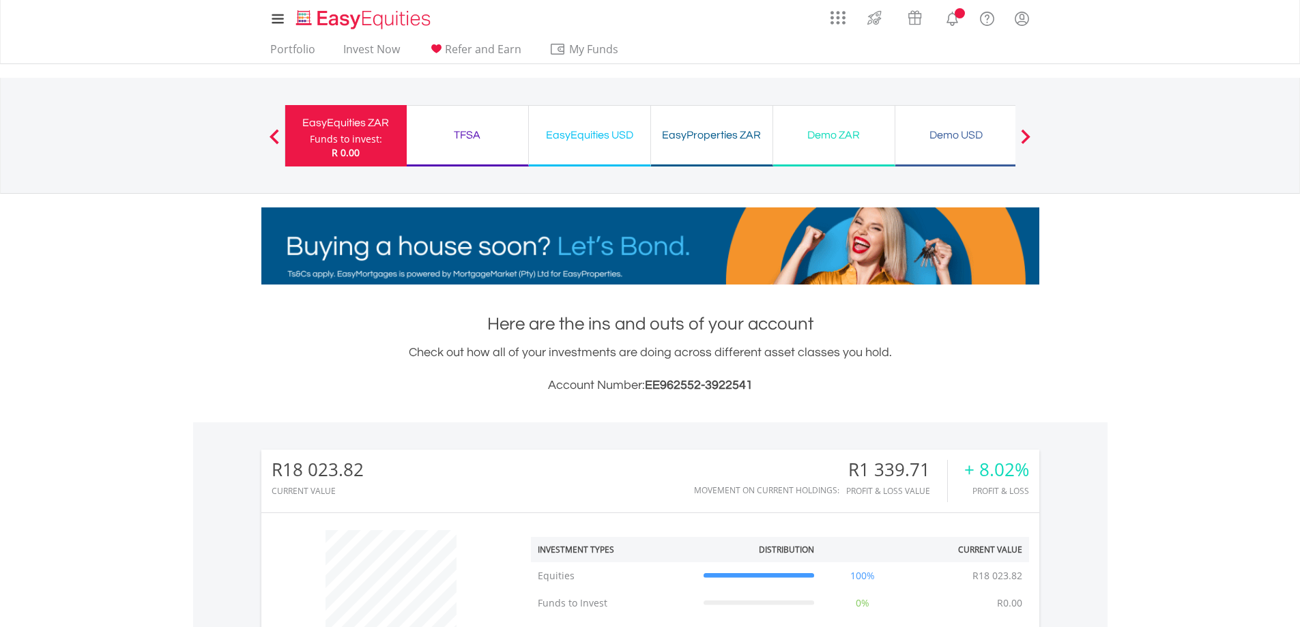
scroll to position [528, 0]
